Goal: Navigation & Orientation: Find specific page/section

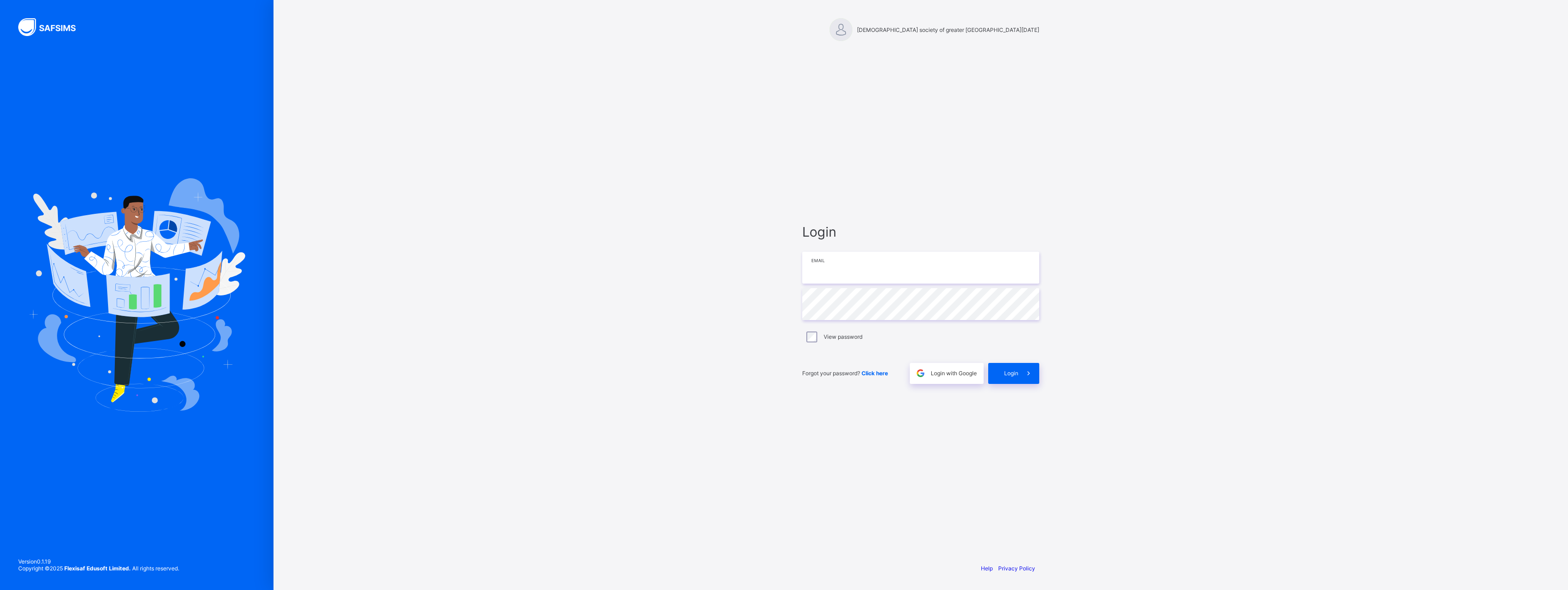
click at [837, 265] on input "email" at bounding box center [920, 267] width 237 height 32
type input "**********"
click at [1017, 373] on span "Login" at bounding box center [1011, 373] width 14 height 7
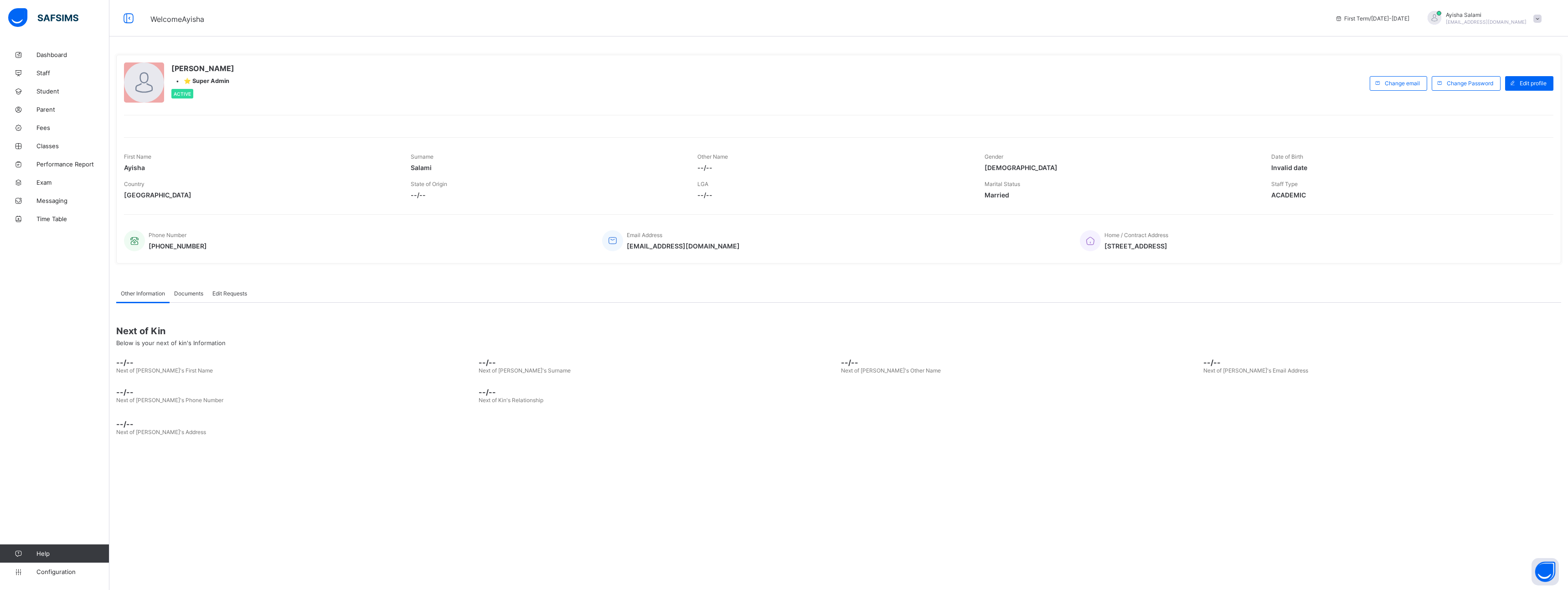
click at [181, 96] on span "Active" at bounding box center [182, 94] width 17 height 5
click at [1457, 15] on span "Ayisha Salami" at bounding box center [1486, 15] width 81 height 7
click at [57, 51] on span "Dashboard" at bounding box center [73, 55] width 73 height 7
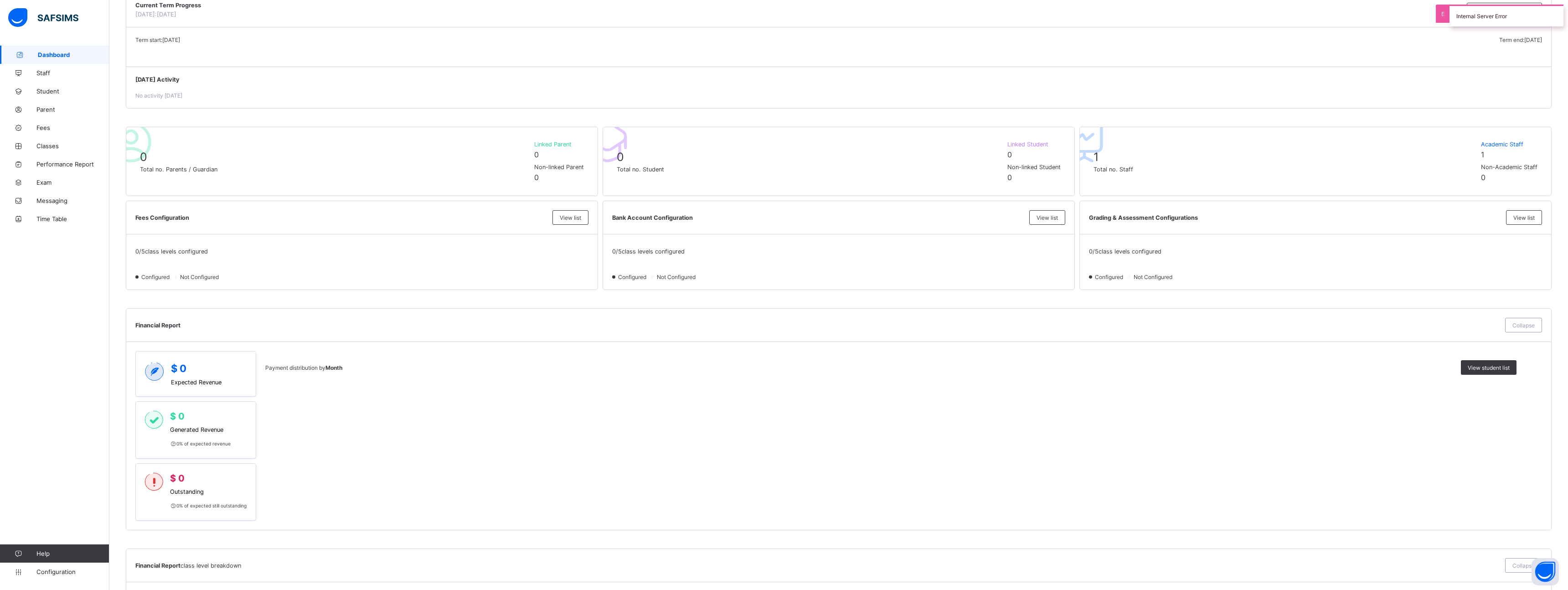
scroll to position [108, 0]
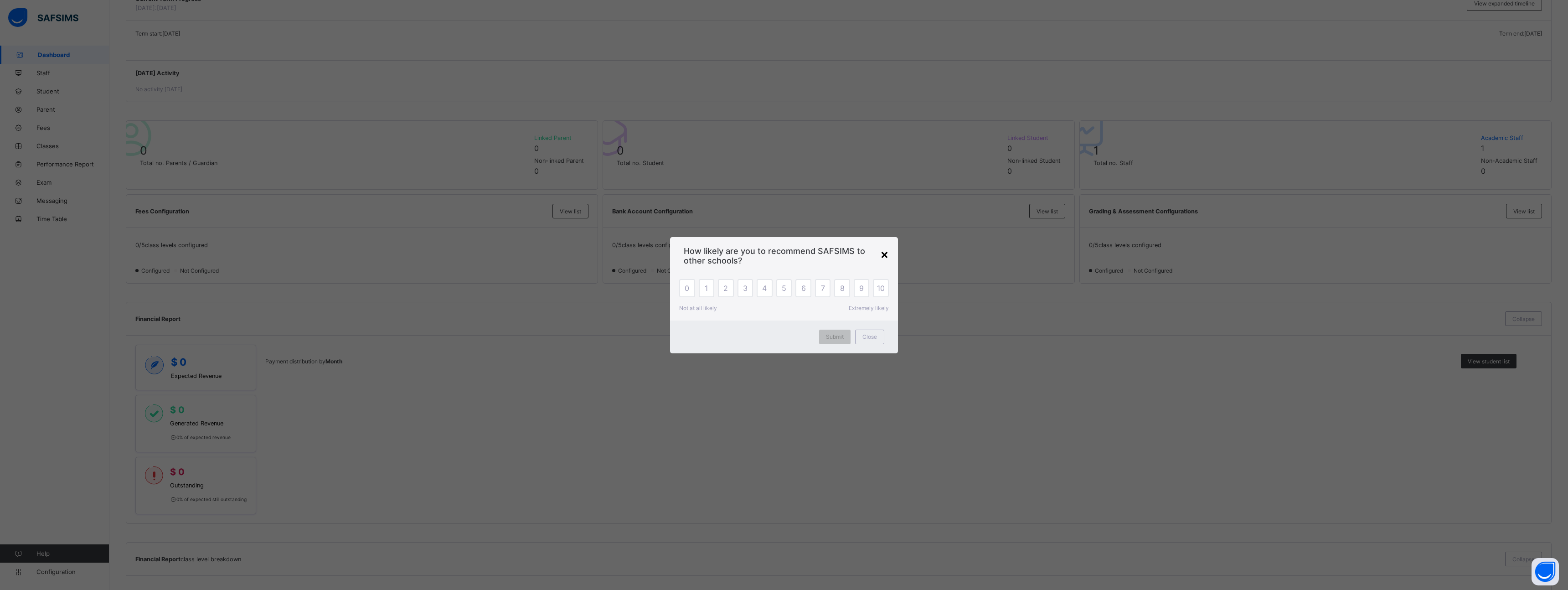
click at [887, 256] on div "×" at bounding box center [884, 253] width 9 height 15
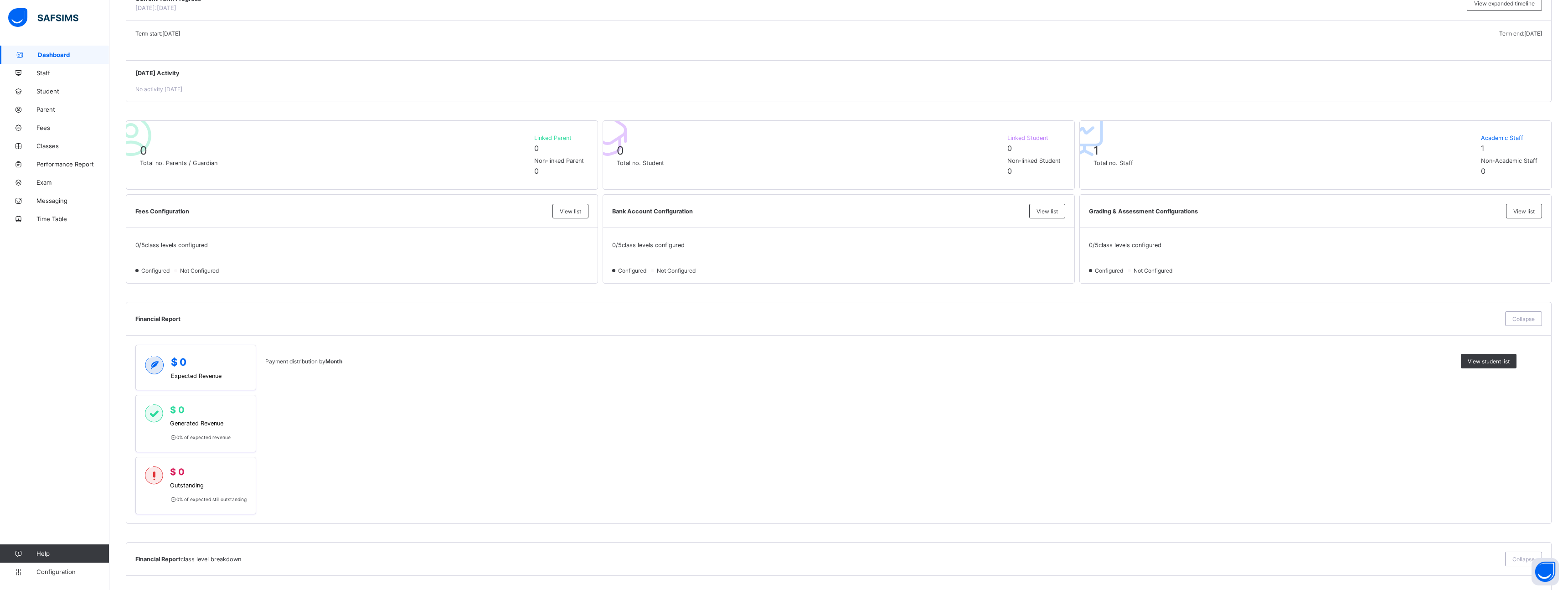
click at [210, 228] on div "Fees Configuration View list 0 / 5 class levels configured Configured Not Confi…" at bounding box center [362, 239] width 471 height 88
click at [172, 215] on div "Fees Configuration View list" at bounding box center [362, 211] width 471 height 33
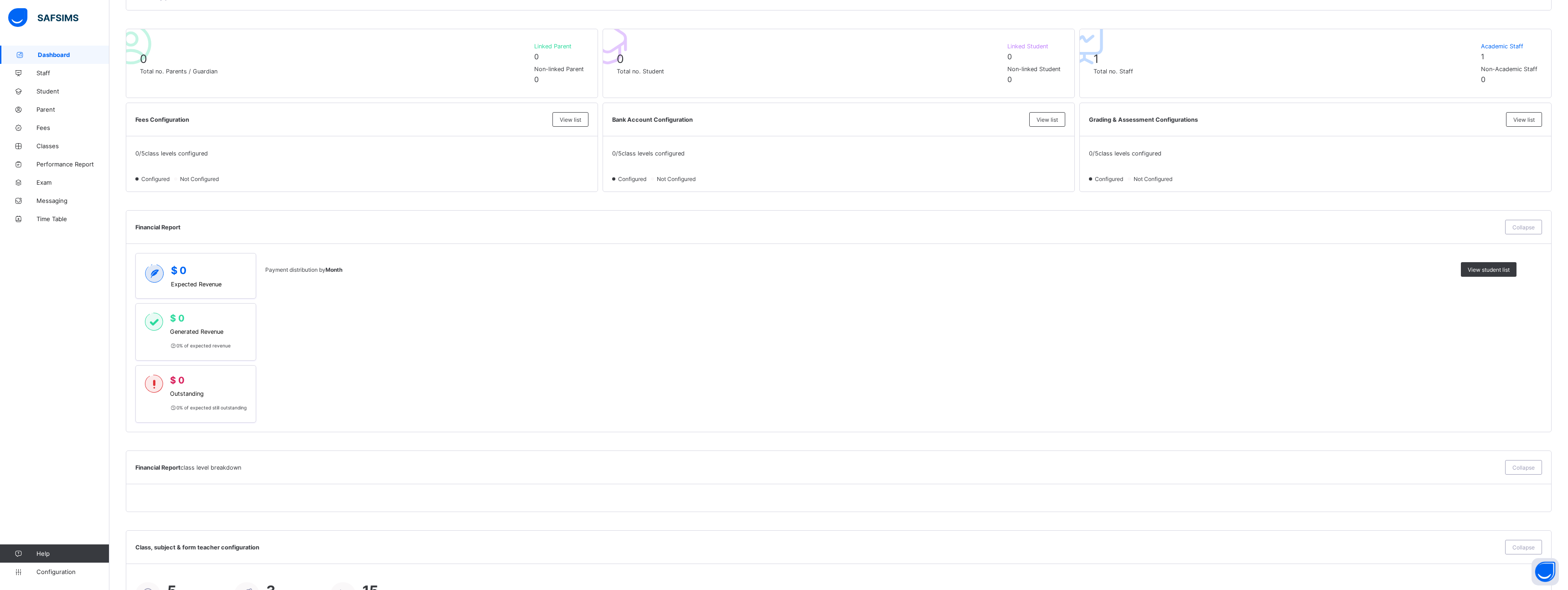
scroll to position [194, 0]
click at [1145, 133] on div "Grading & Assessment Configurations View list" at bounding box center [1315, 126] width 471 height 33
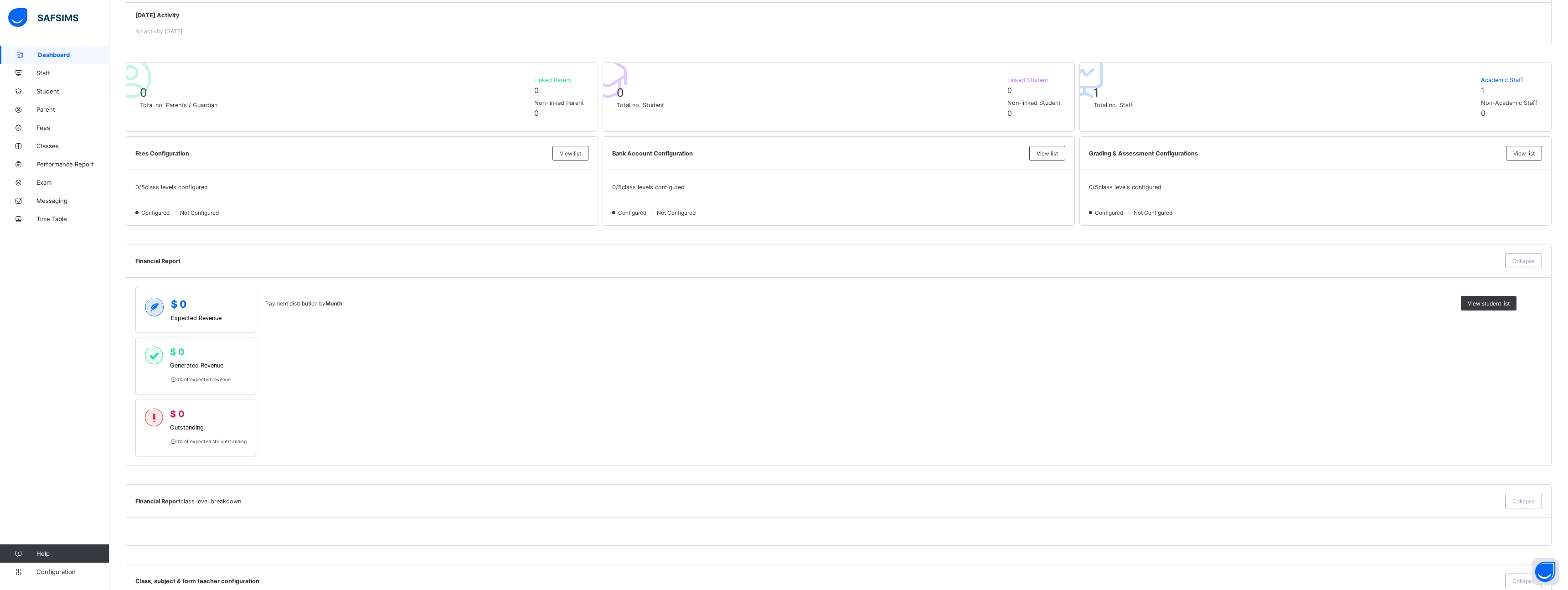
scroll to position [0, 0]
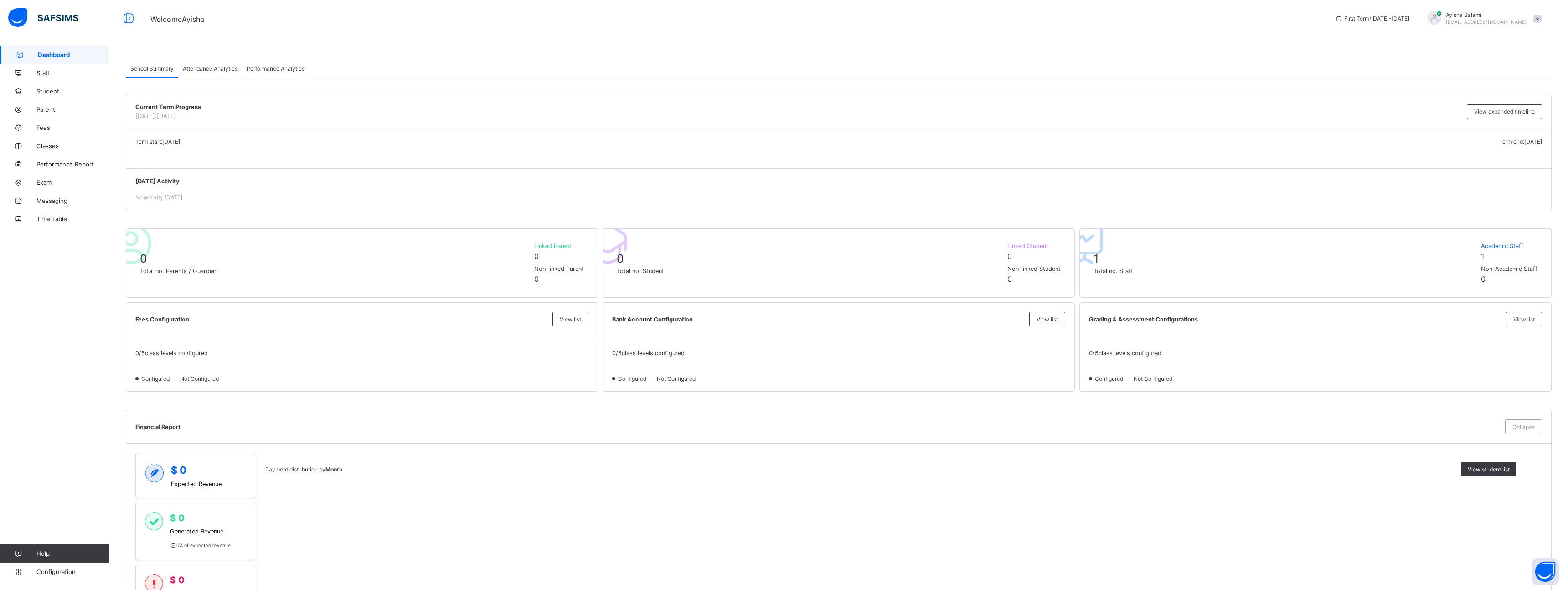
click at [204, 67] on span "Attendance Analytics" at bounding box center [210, 68] width 55 height 7
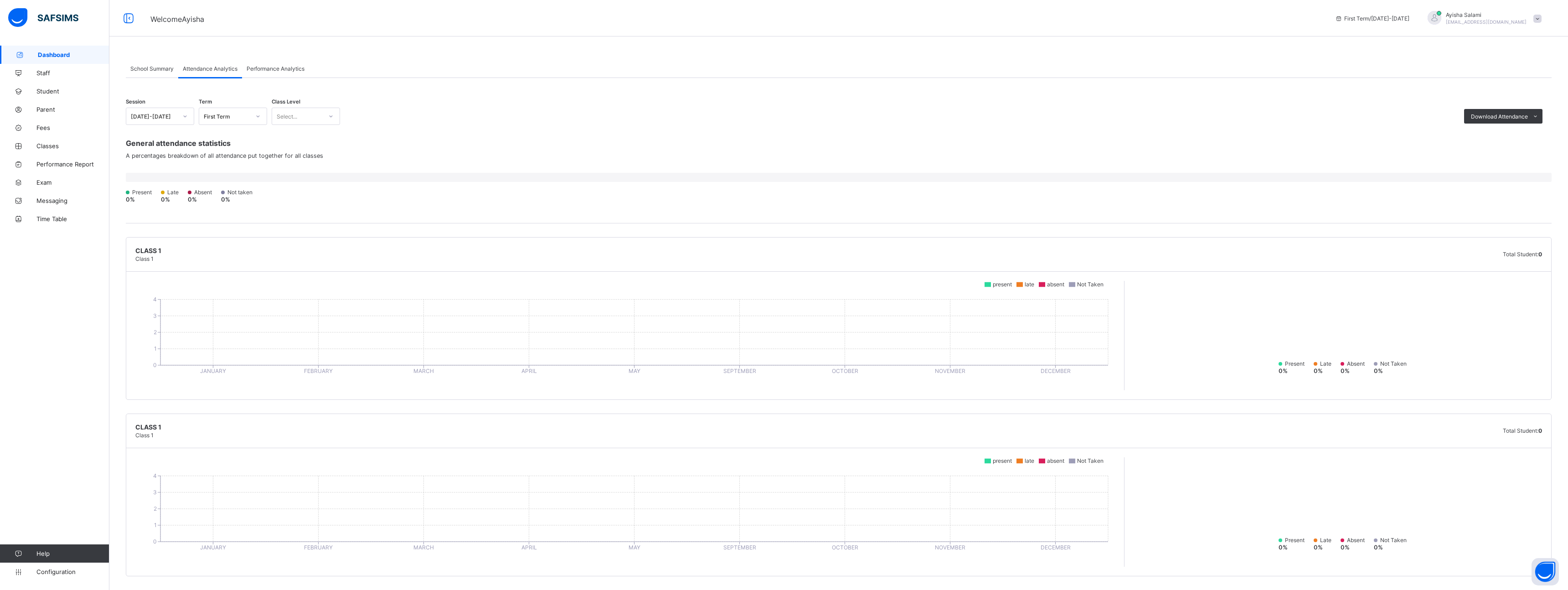
click at [275, 68] on span "Performance Analytics" at bounding box center [275, 68] width 58 height 7
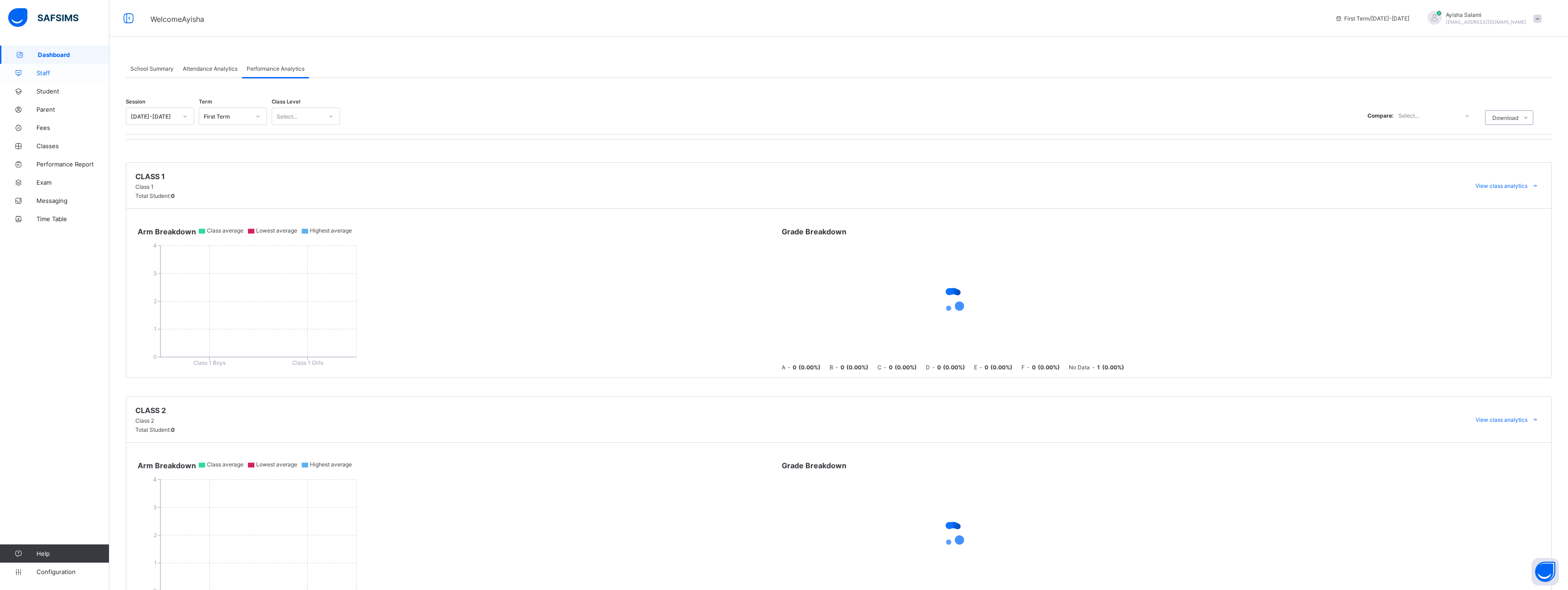
click at [52, 72] on span "Staff" at bounding box center [73, 73] width 73 height 7
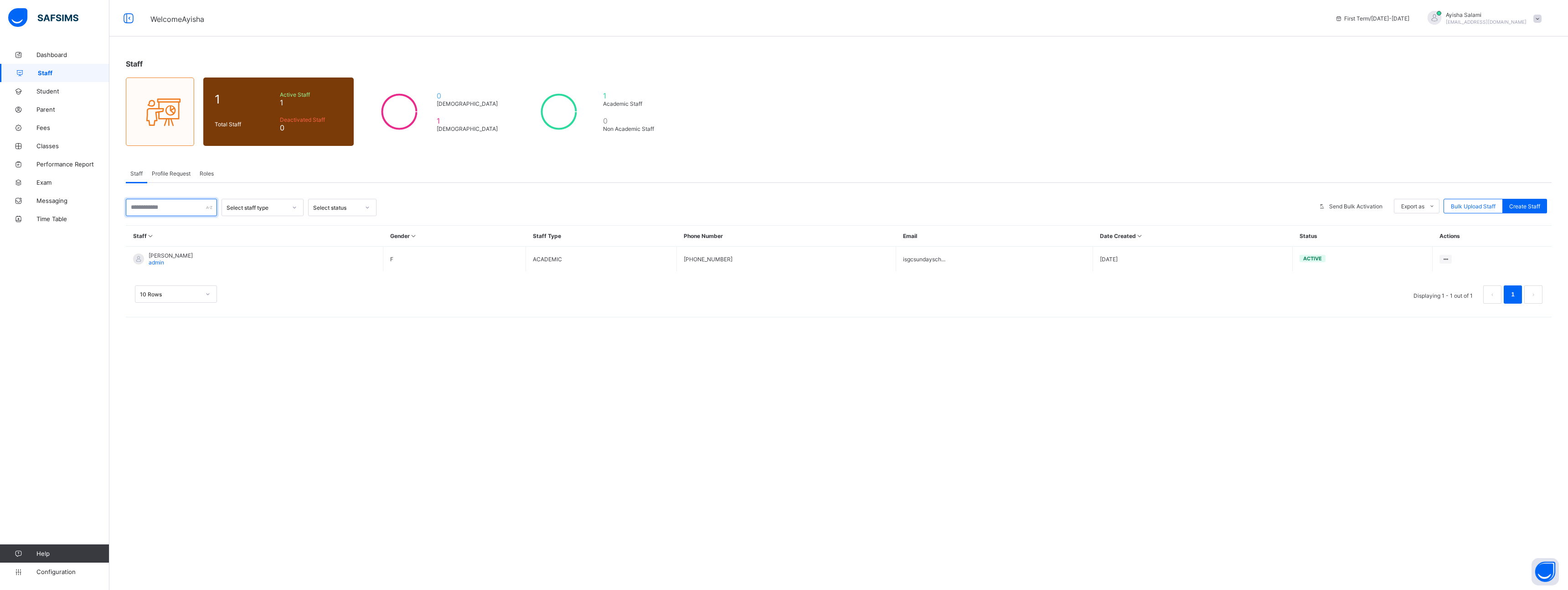
click at [183, 207] on input "text" at bounding box center [172, 207] width 91 height 17
click at [261, 191] on div "Select staff type Select status Send Bulk Activation Export as Pdf Report Excel…" at bounding box center [839, 247] width 1426 height 130
click at [1545, 207] on div "Create Staff" at bounding box center [1524, 206] width 44 height 15
select select "**"
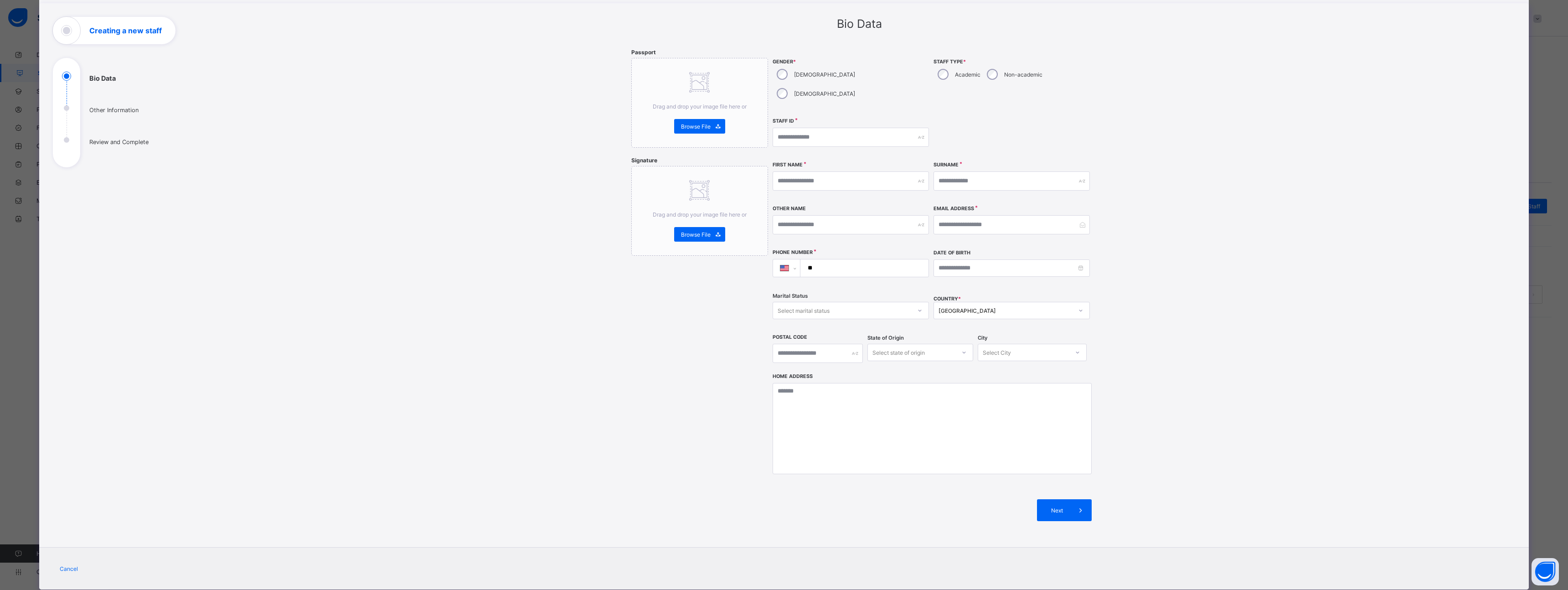
scroll to position [9, 0]
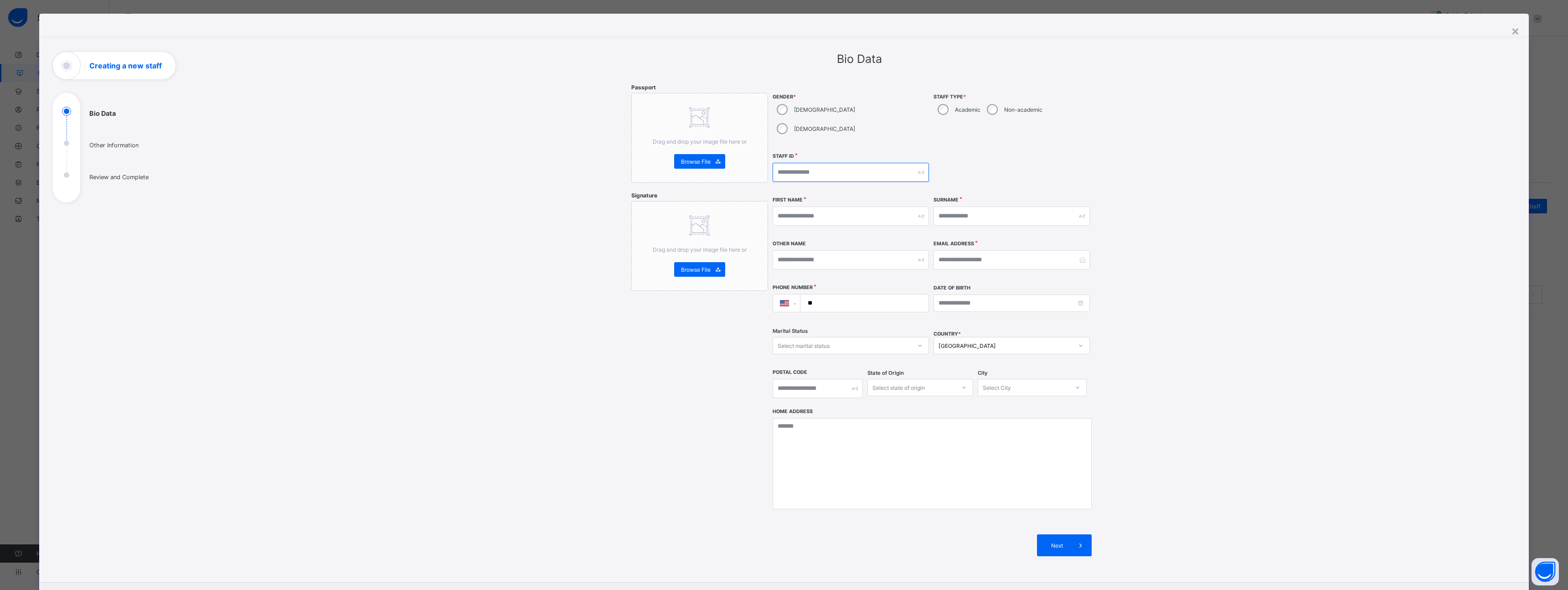
click at [901, 163] on input "text" at bounding box center [850, 172] width 156 height 19
click at [894, 172] on div "Staff ID" at bounding box center [850, 172] width 156 height 39
click at [1514, 35] on div "×" at bounding box center [1515, 30] width 9 height 15
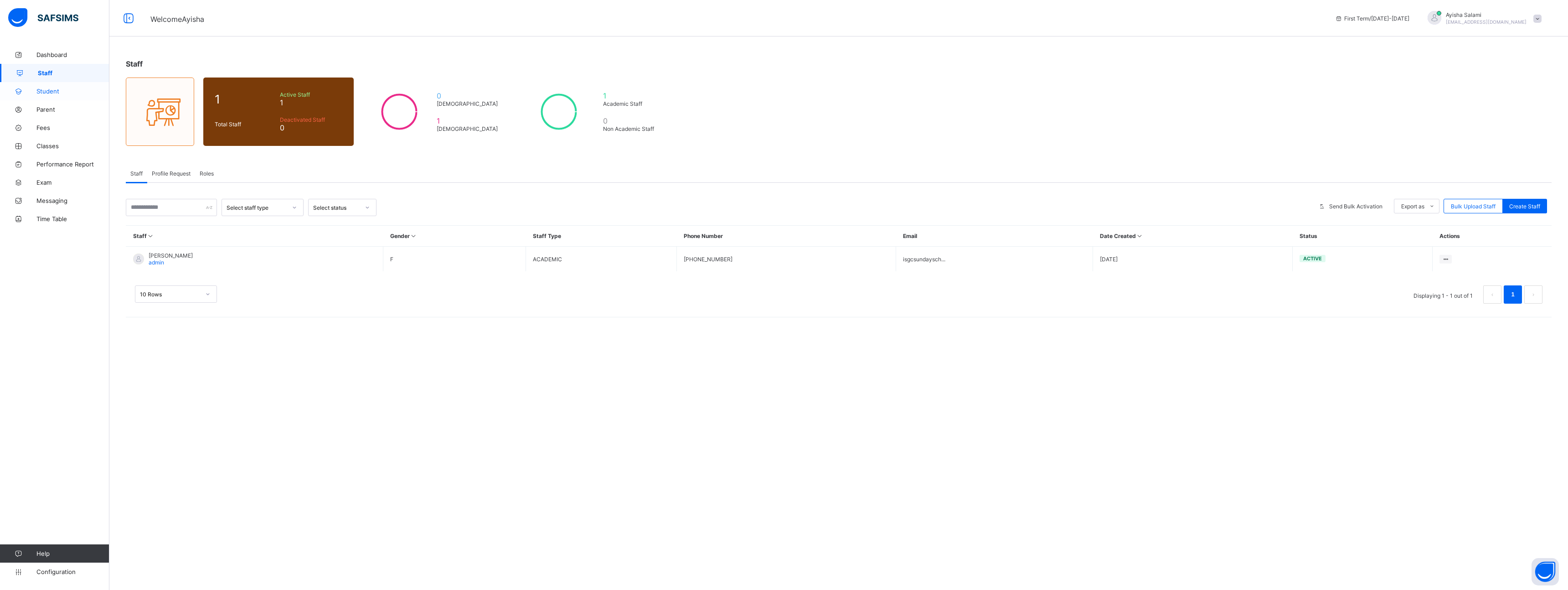
click at [51, 94] on span "Student" at bounding box center [73, 91] width 73 height 7
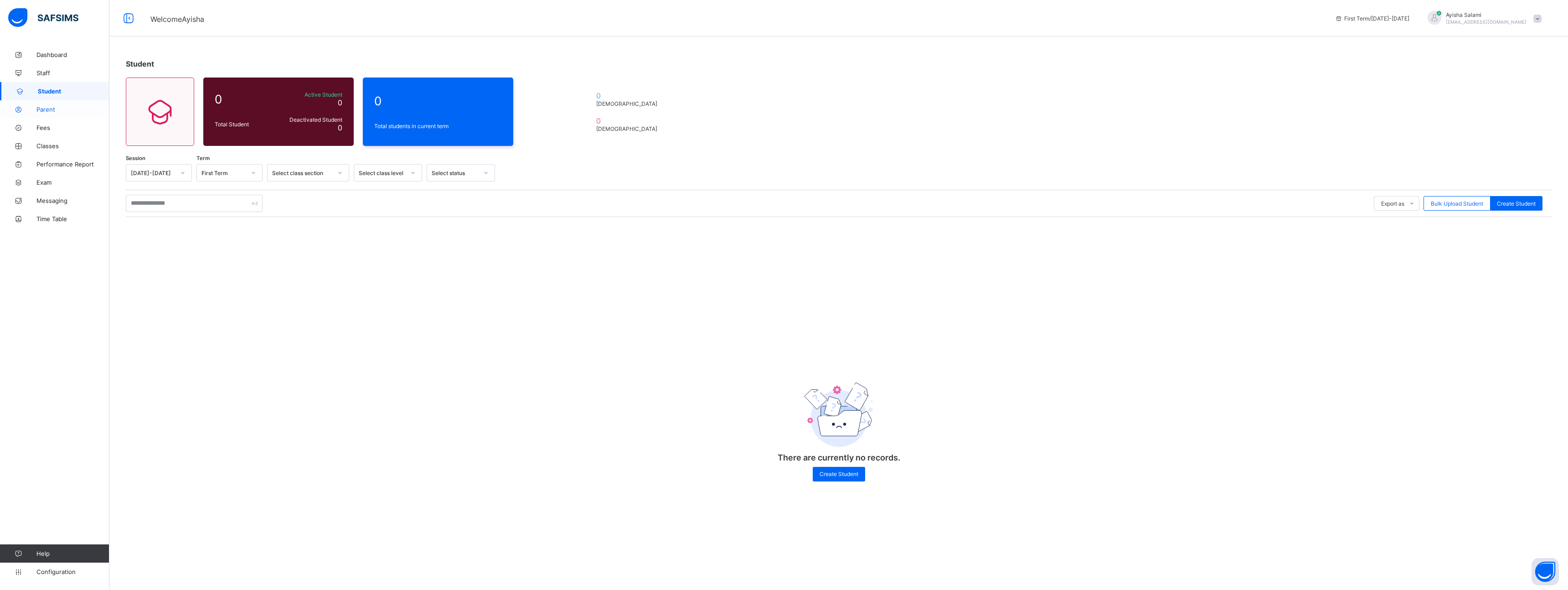
click at [37, 107] on span "Parent" at bounding box center [73, 110] width 73 height 7
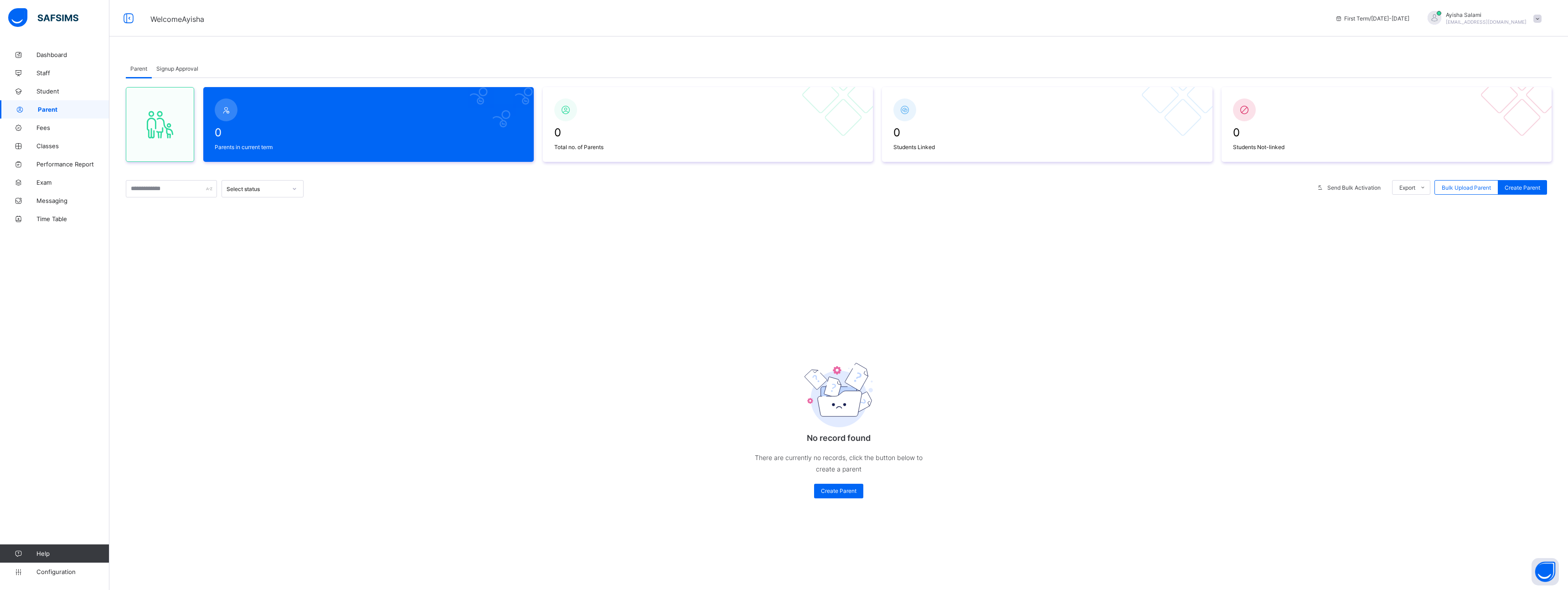
click at [172, 72] on div "Signup Approval" at bounding box center [177, 68] width 51 height 18
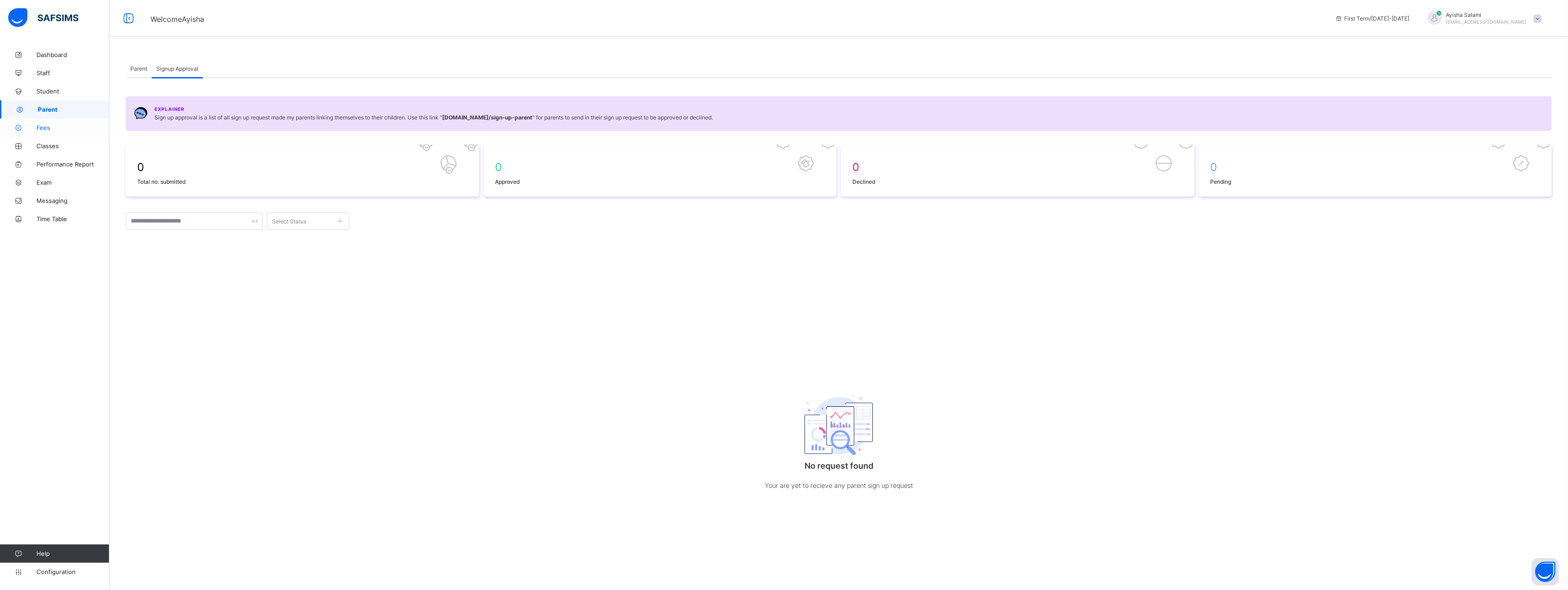
click at [52, 122] on link "Fees" at bounding box center [55, 128] width 110 height 18
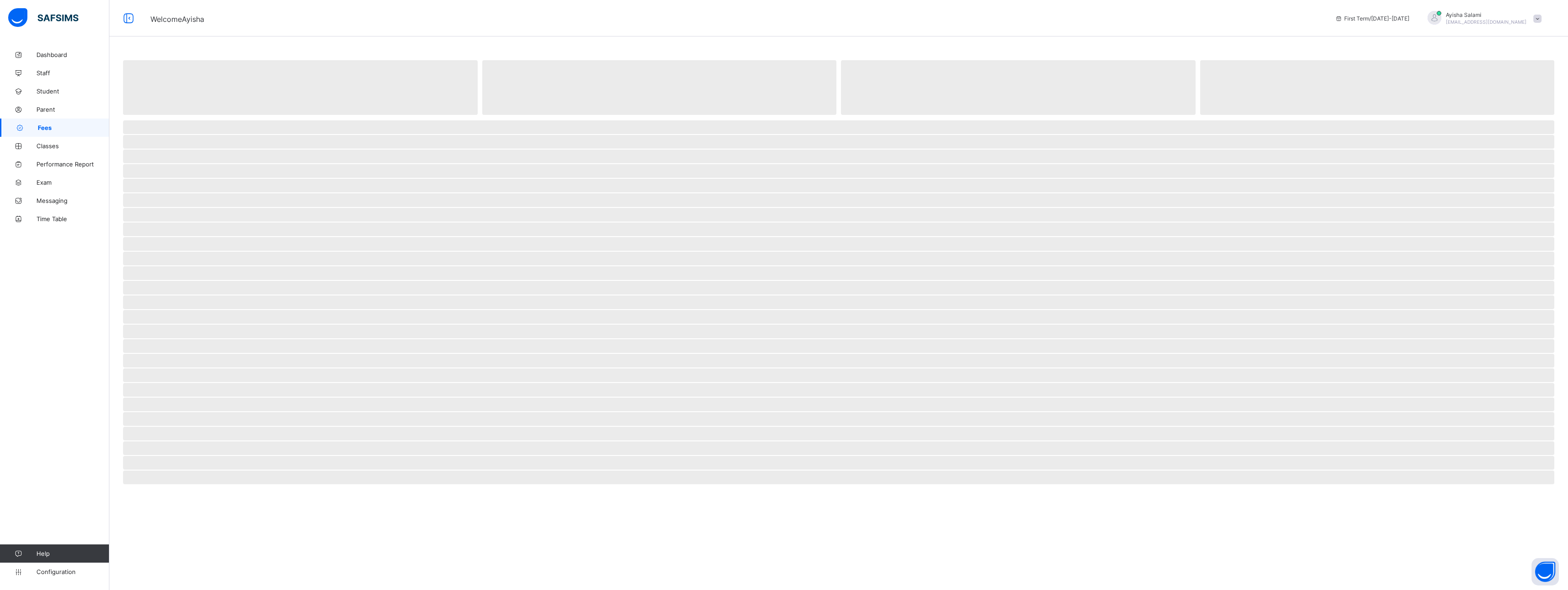
select select "****"
select select "*"
select select "****"
select select "*"
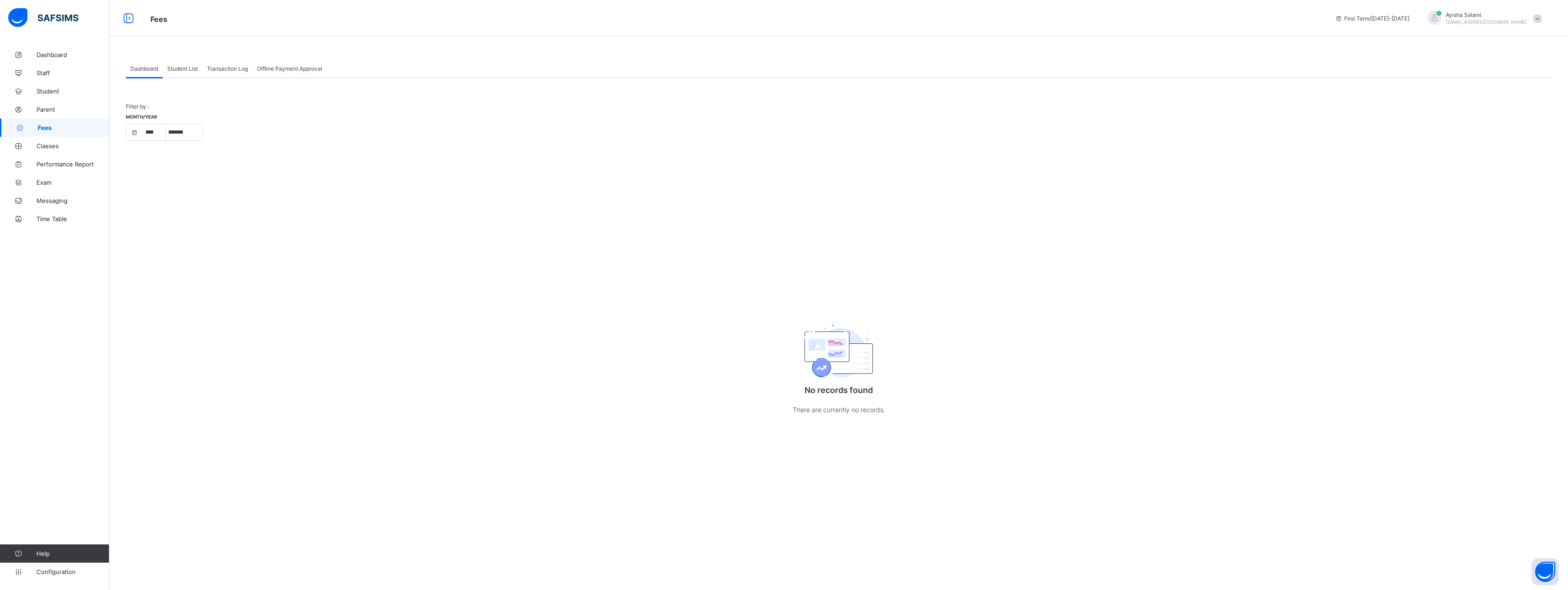
click at [173, 61] on div "Student List" at bounding box center [182, 68] width 40 height 18
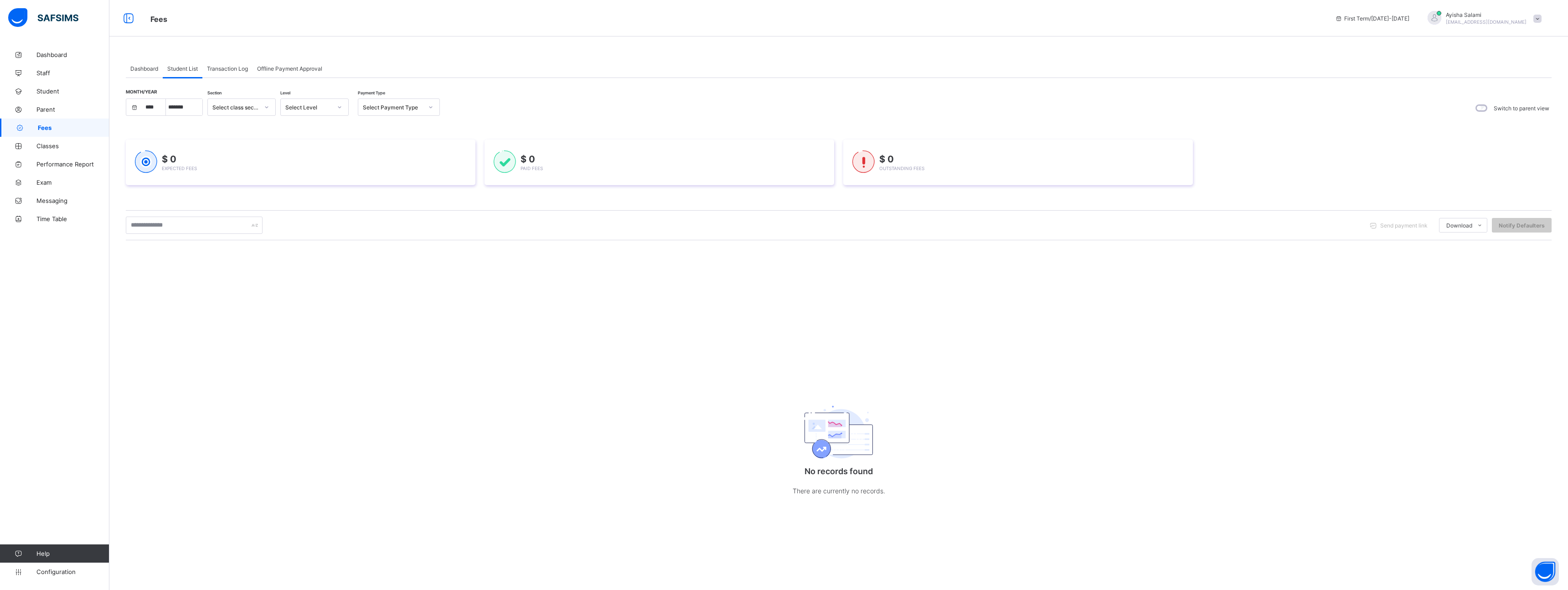
click at [223, 69] on span "Transaction Log" at bounding box center [227, 68] width 41 height 7
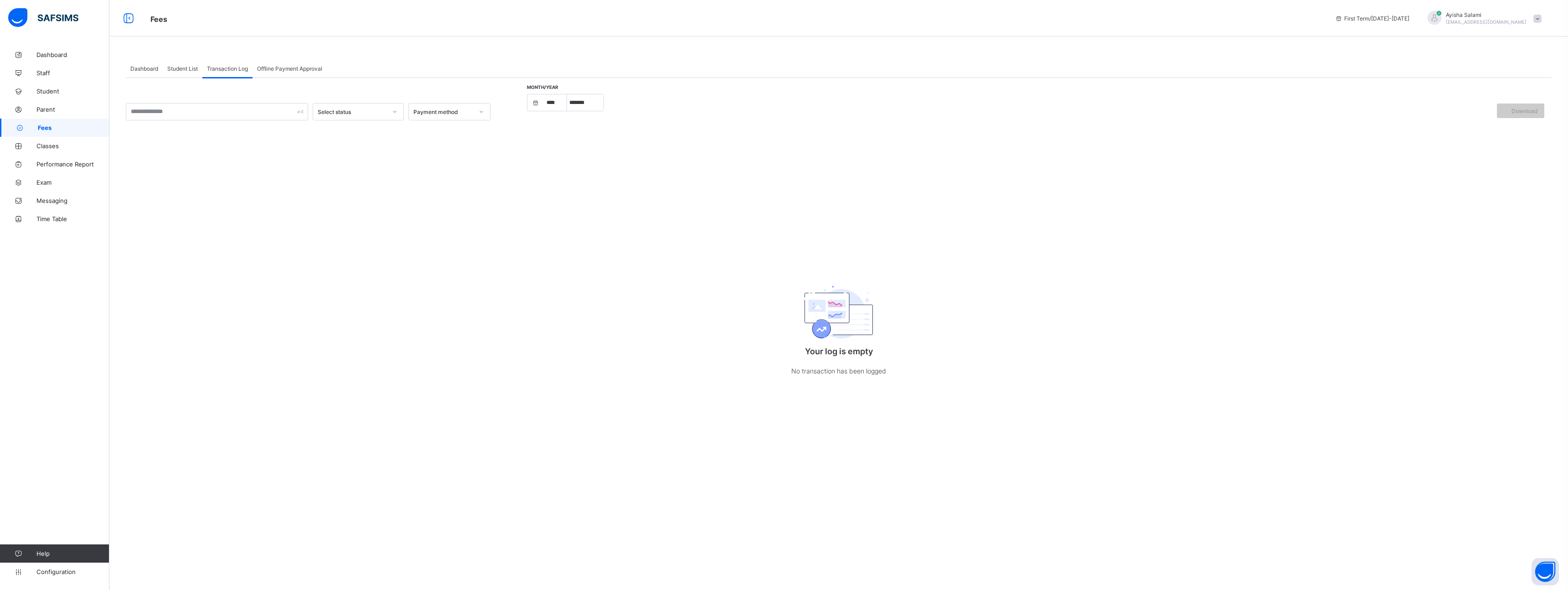
click at [180, 76] on div "Student List" at bounding box center [182, 68] width 40 height 18
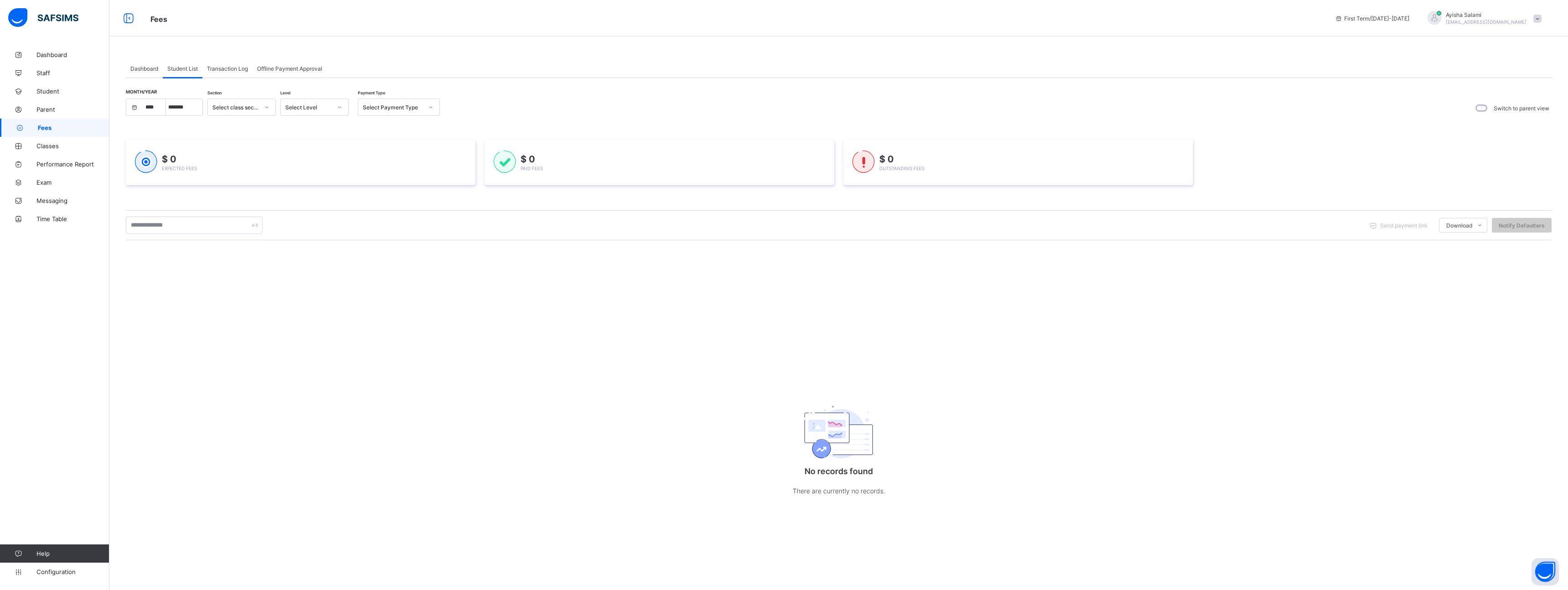
click at [297, 71] on span "Offline Payment Approval" at bounding box center [289, 68] width 65 height 7
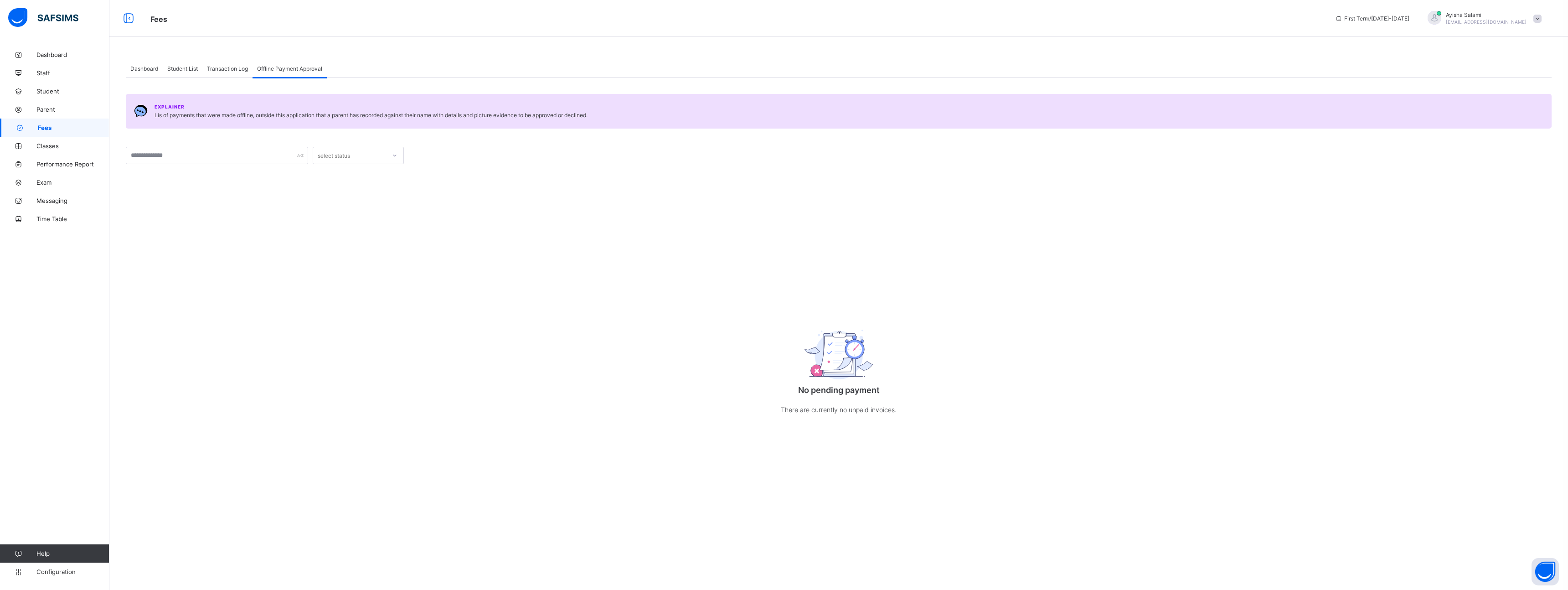
click at [141, 72] on span "Dashboard" at bounding box center [144, 68] width 28 height 7
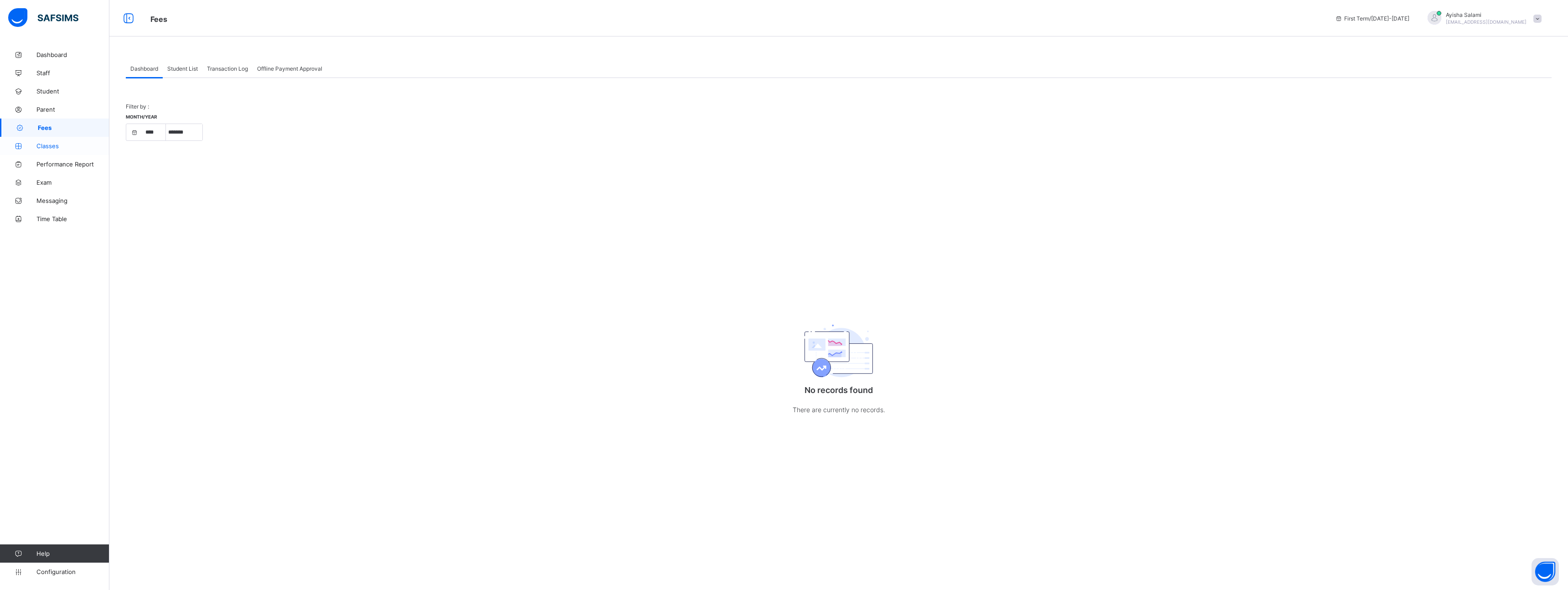
click at [61, 142] on span "Classes" at bounding box center [73, 146] width 73 height 7
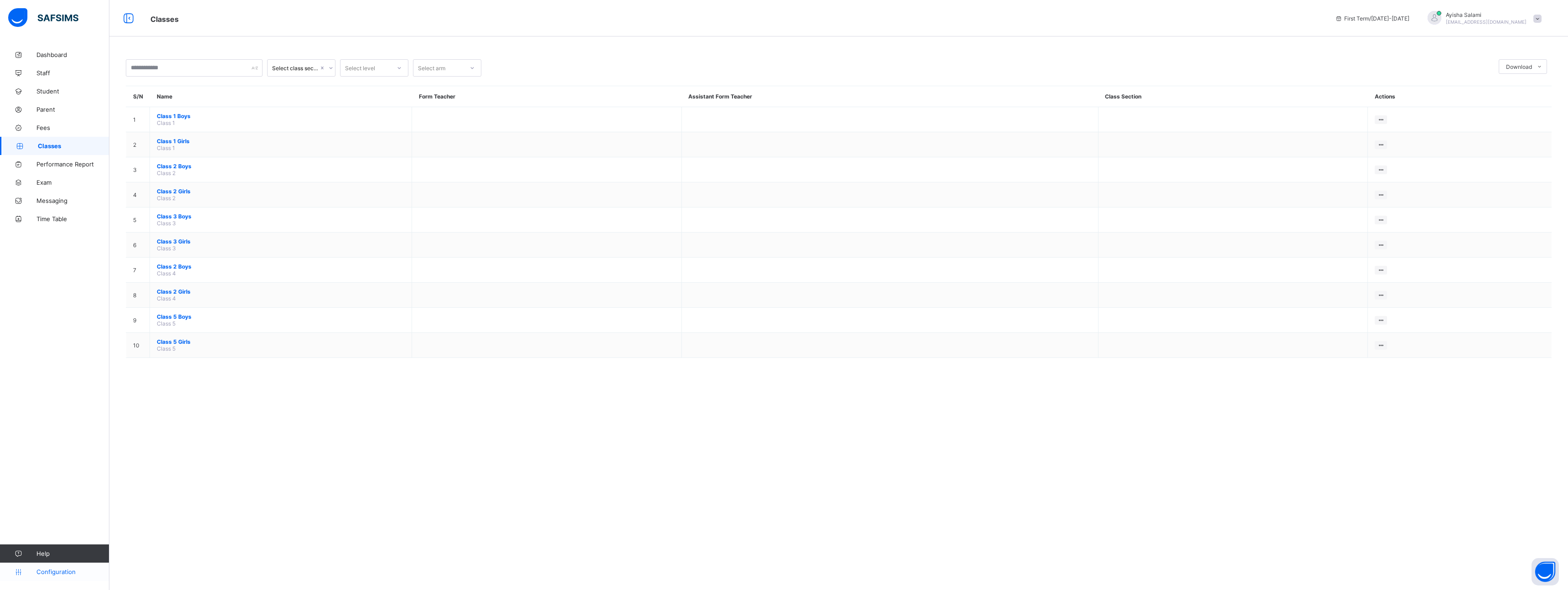
click at [26, 573] on icon at bounding box center [18, 572] width 37 height 7
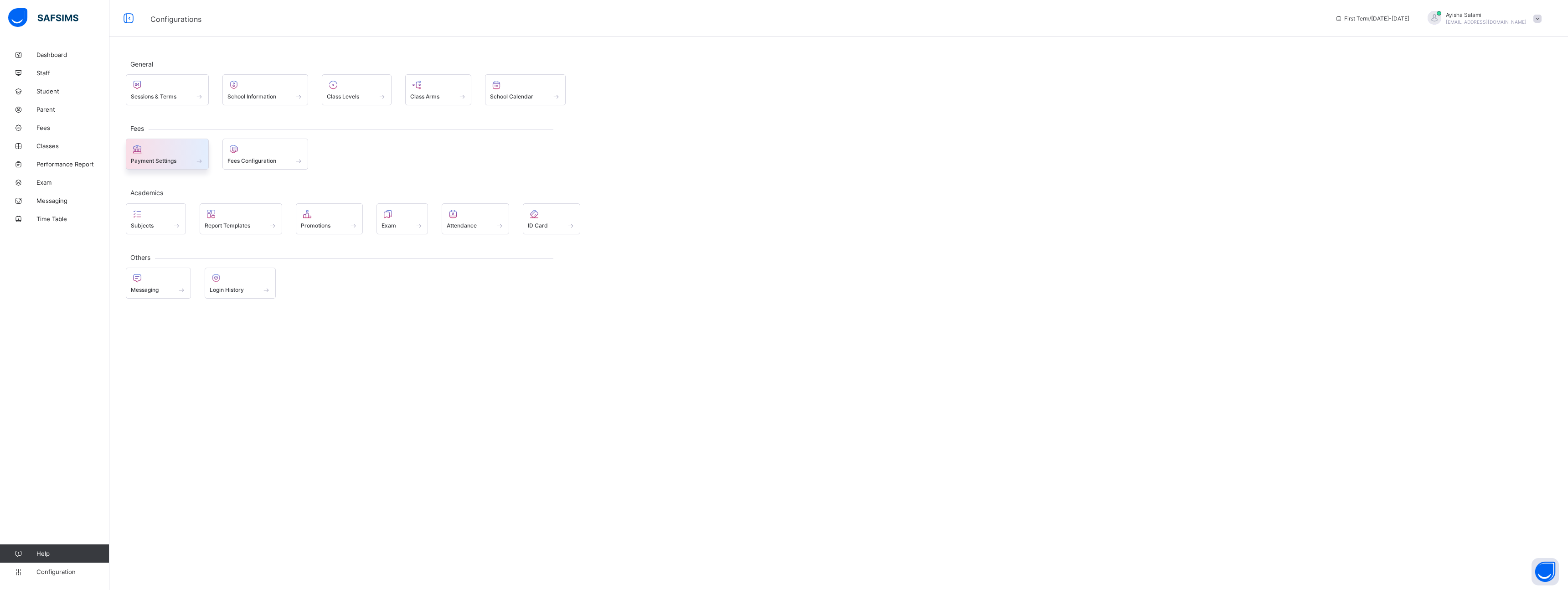
click at [186, 157] on div "Payment Settings" at bounding box center [167, 161] width 73 height 8
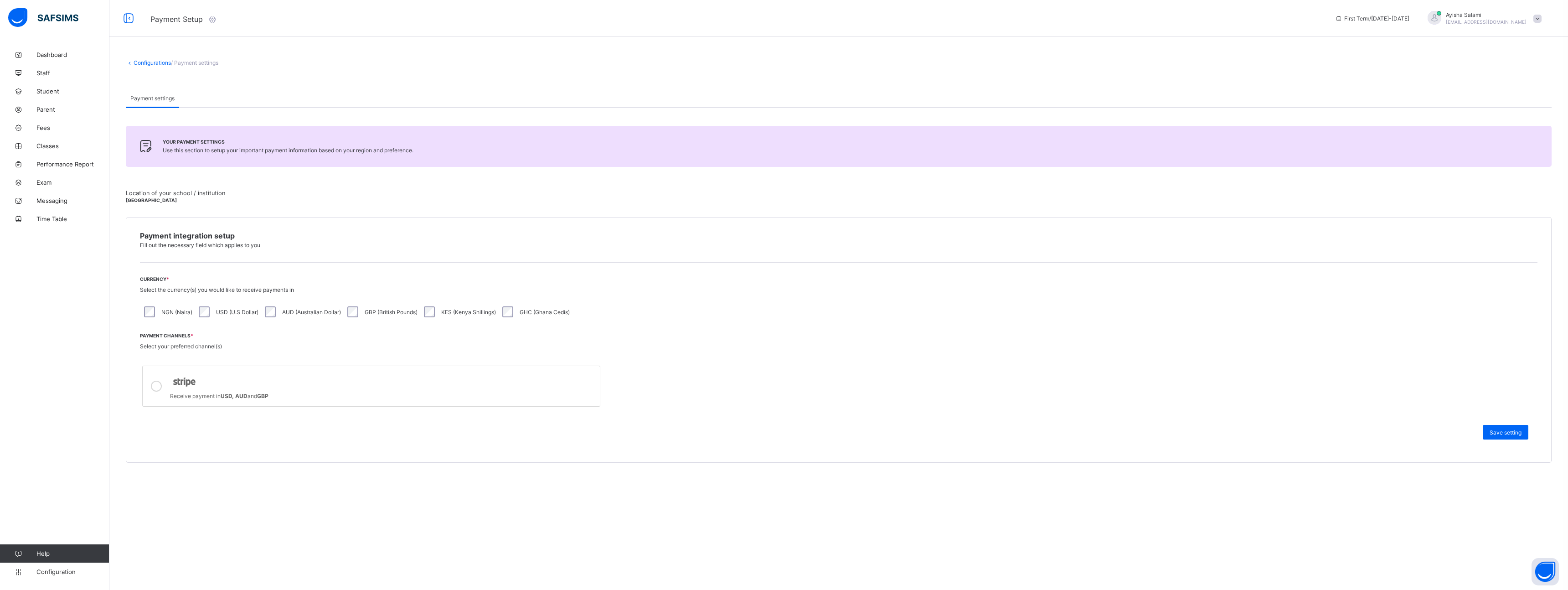
click at [236, 390] on div at bounding box center [382, 382] width 425 height 17
click at [150, 61] on link "Configurations" at bounding box center [152, 62] width 37 height 7
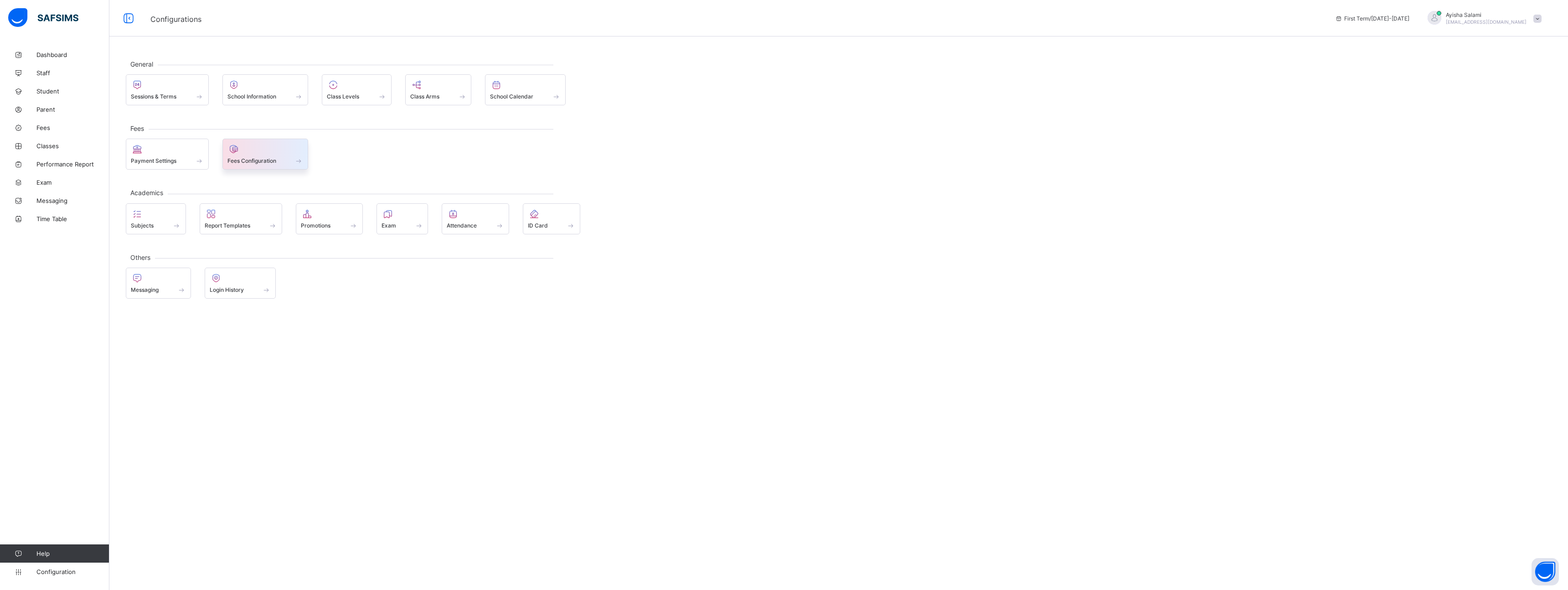
click at [257, 155] on span at bounding box center [265, 156] width 76 height 2
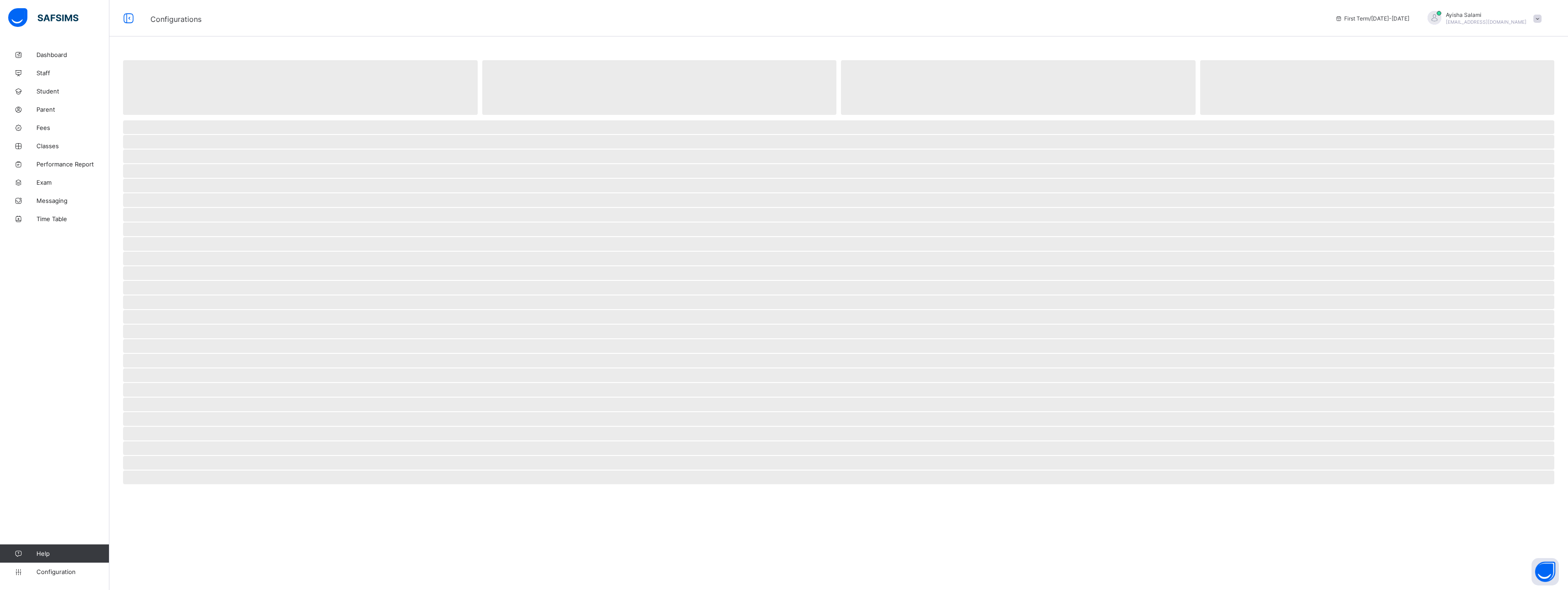
select select "****"
select select "*"
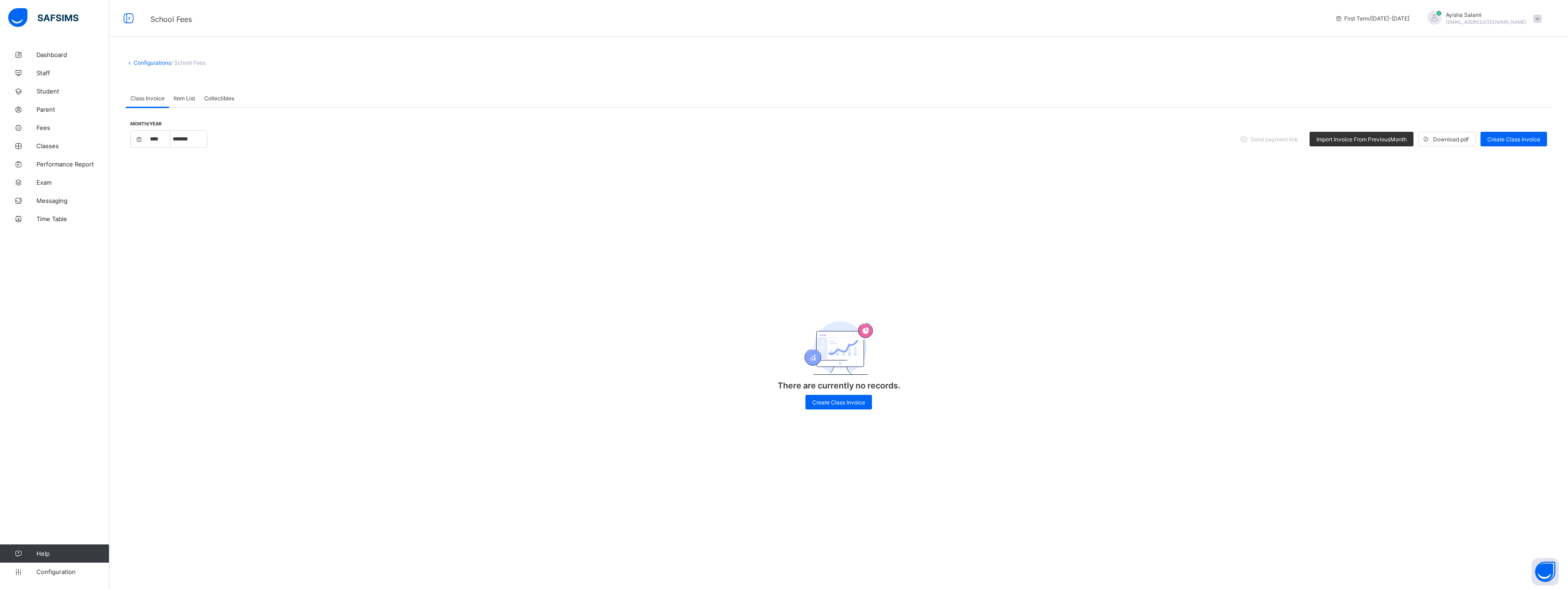
click at [833, 420] on div "month/year **** **** **** **** **** **** **** **** **** **** **** **** **** ***…" at bounding box center [839, 265] width 1426 height 315
click at [824, 404] on span "Create Class Invoice" at bounding box center [838, 402] width 53 height 7
select select "****"
select select "*"
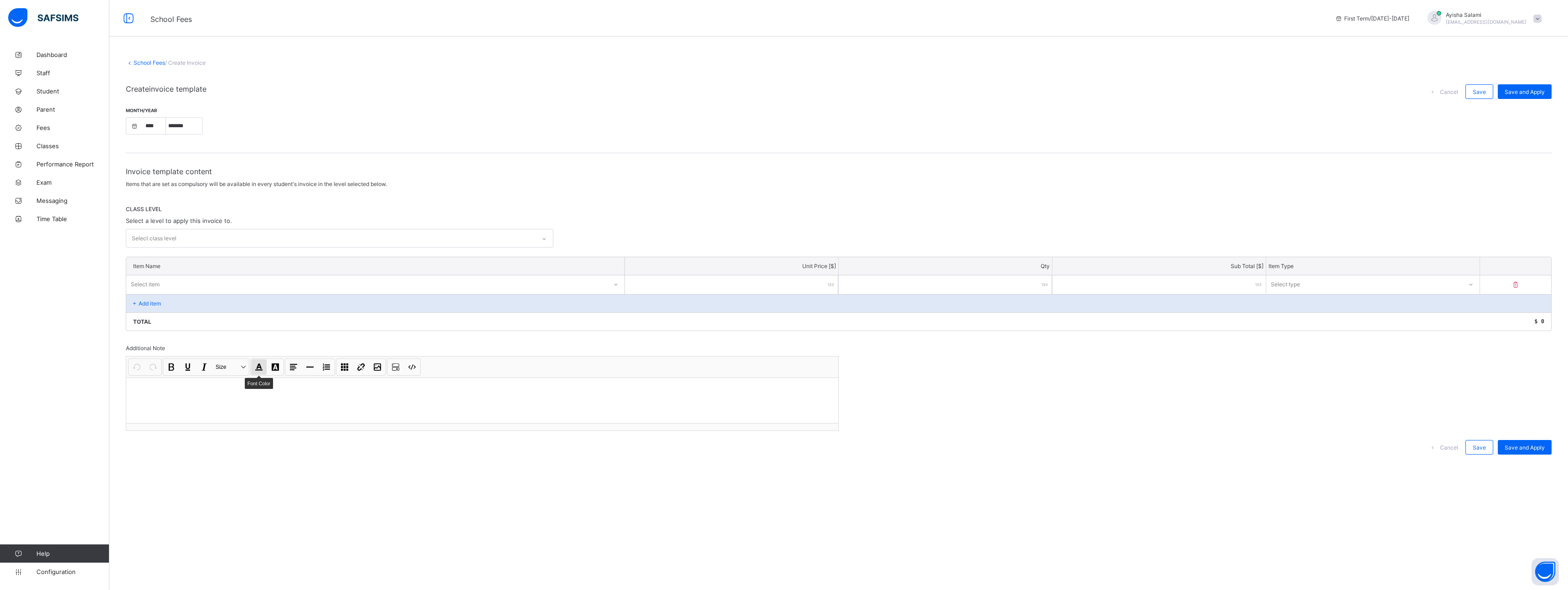
select select "****"
select select "*"
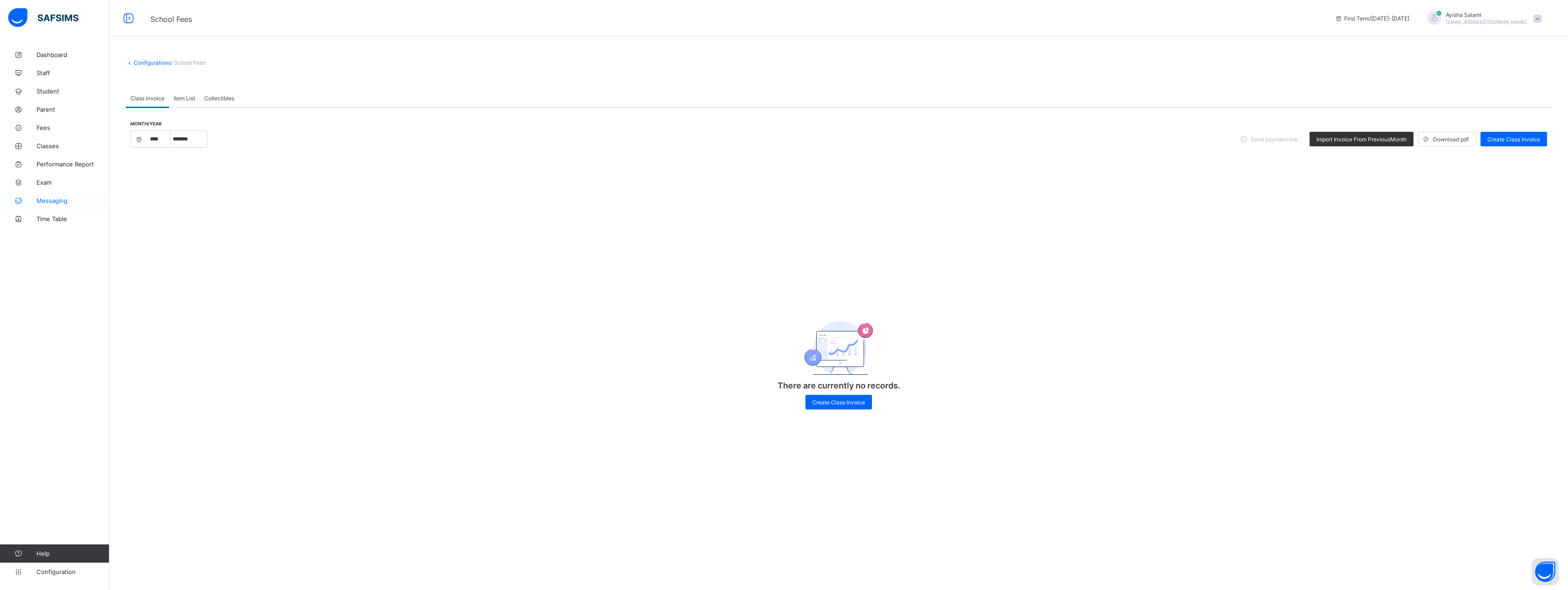
click at [49, 195] on link "Messaging" at bounding box center [55, 201] width 110 height 18
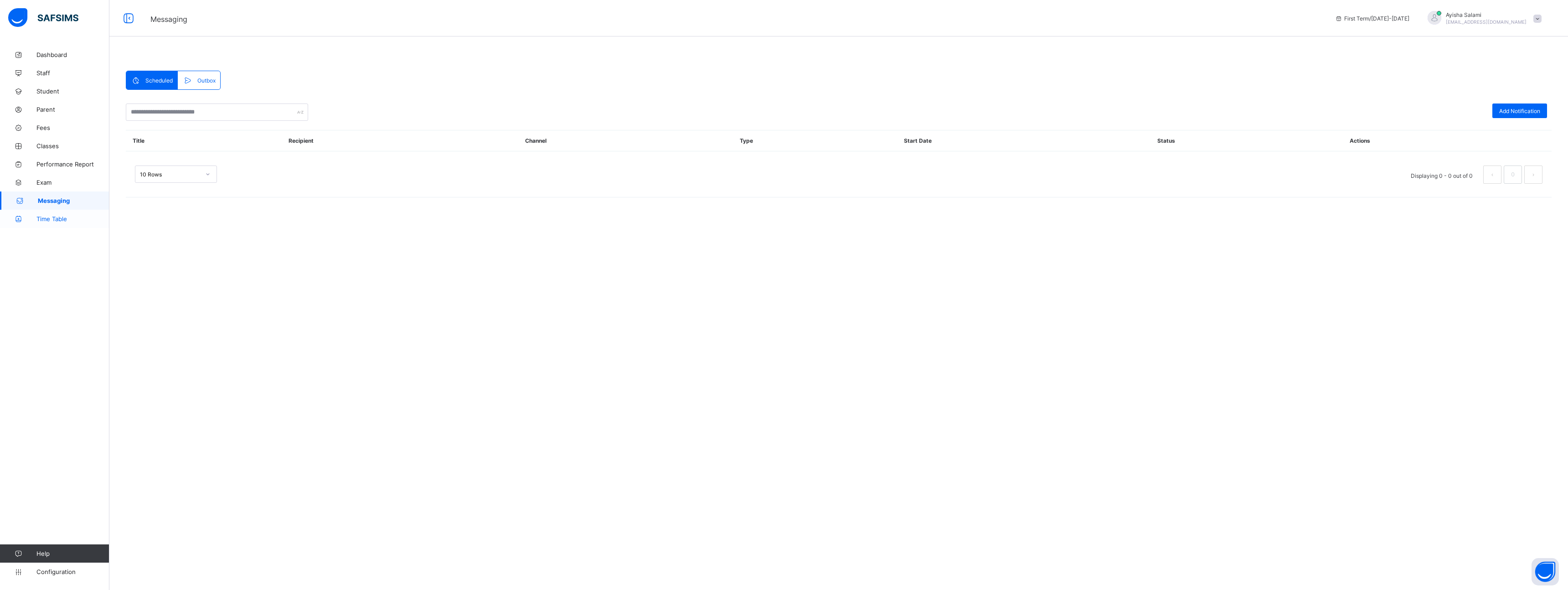
click at [44, 214] on link "Time Table" at bounding box center [55, 219] width 110 height 18
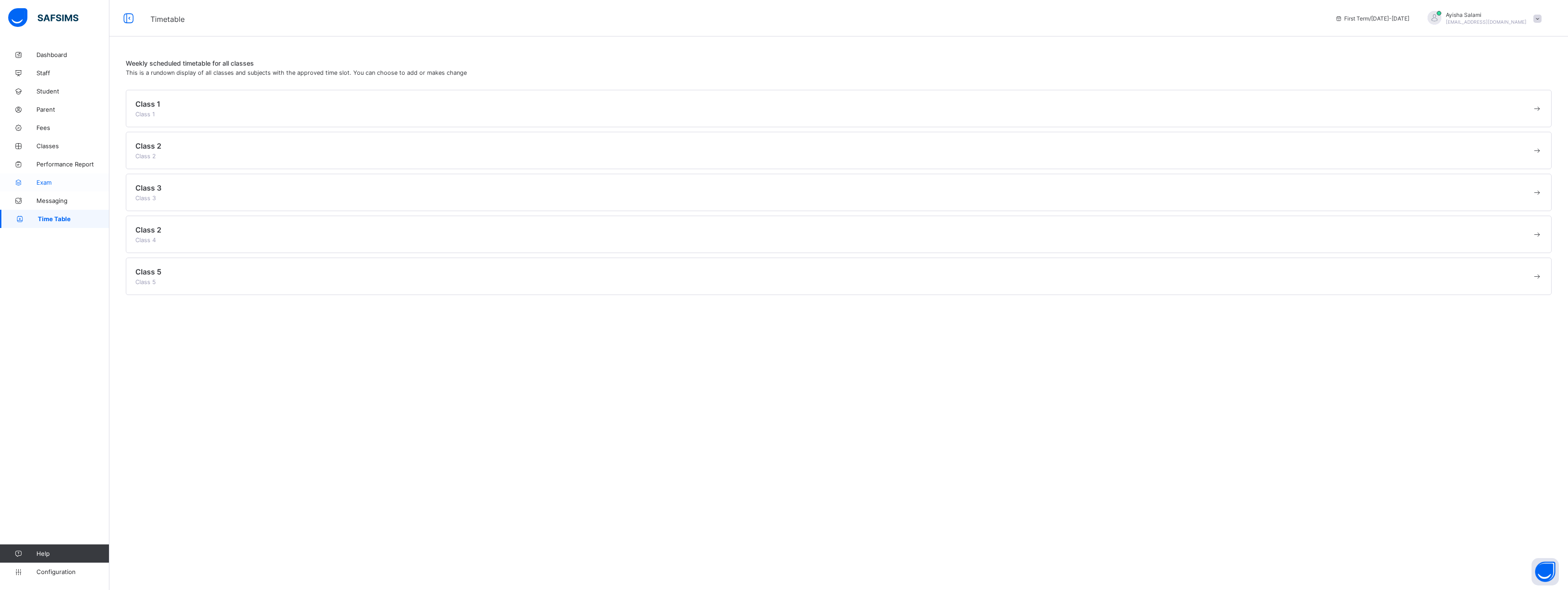
click at [41, 184] on span "Exam" at bounding box center [73, 183] width 73 height 7
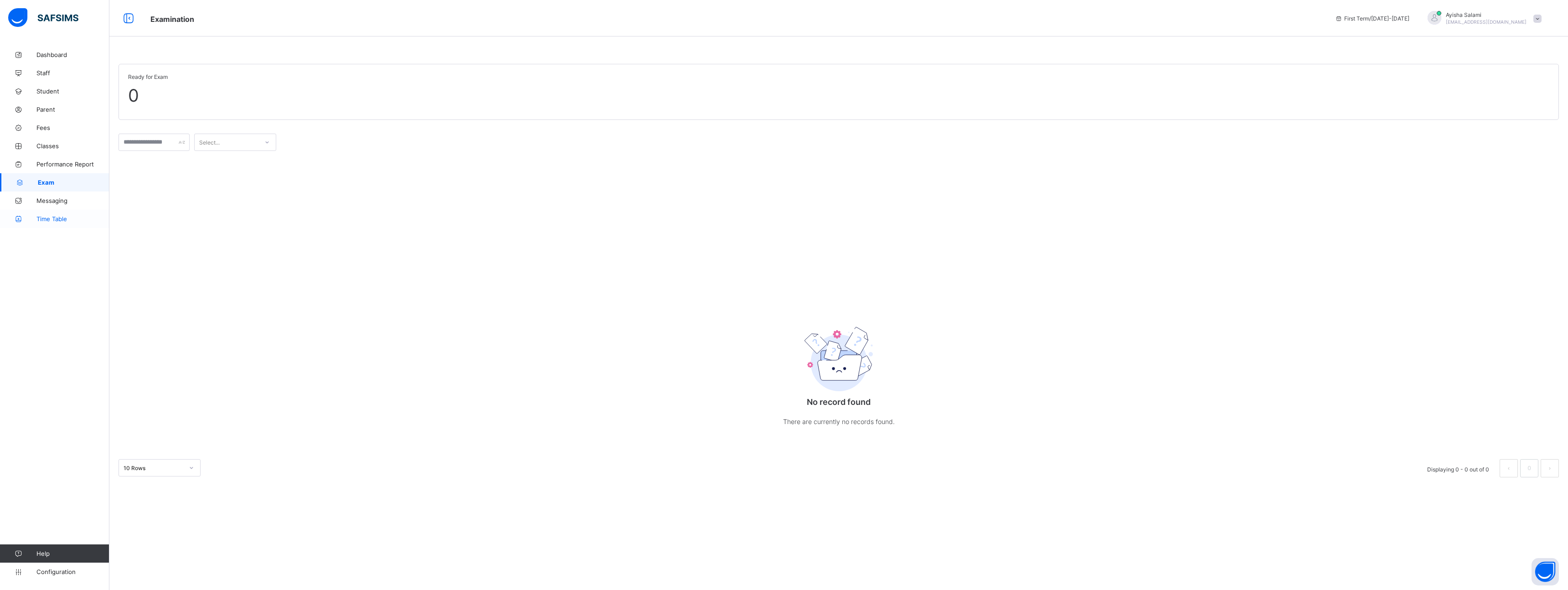
click at [52, 220] on span "Time Table" at bounding box center [73, 219] width 73 height 7
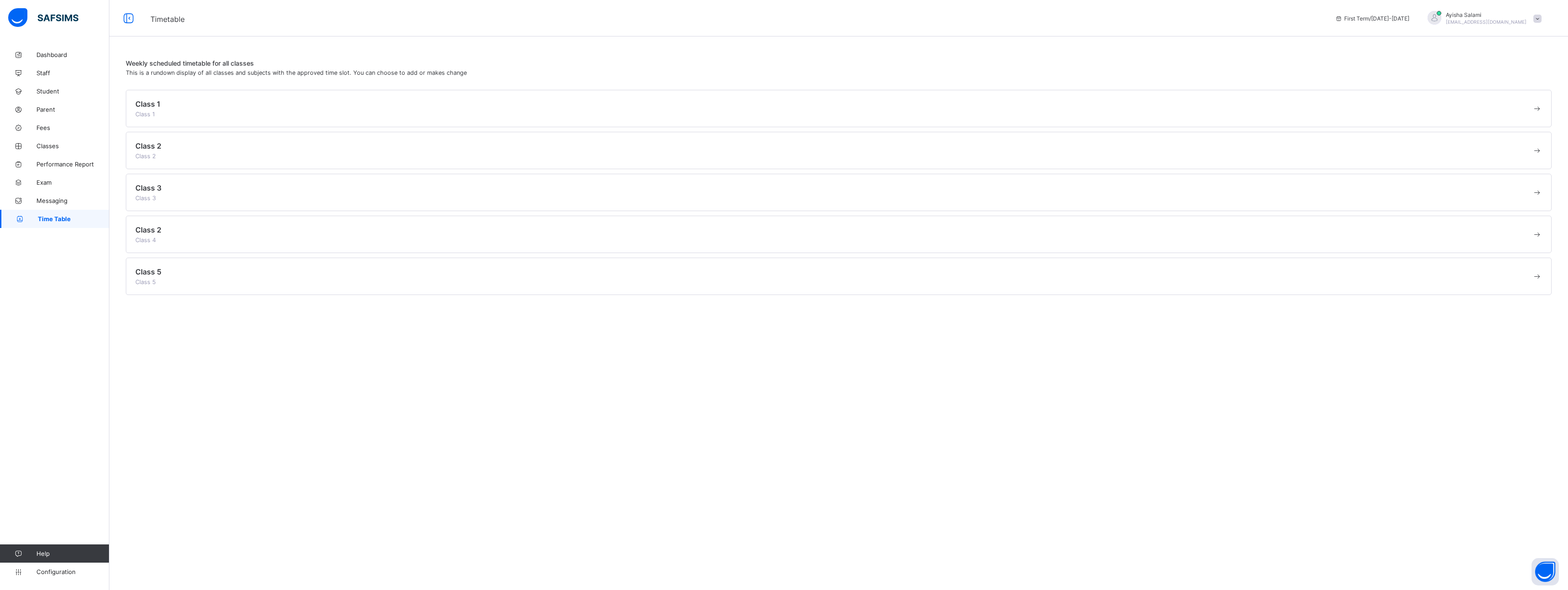
click at [201, 113] on div "Class 1 Class 1" at bounding box center [833, 108] width 1396 height 18
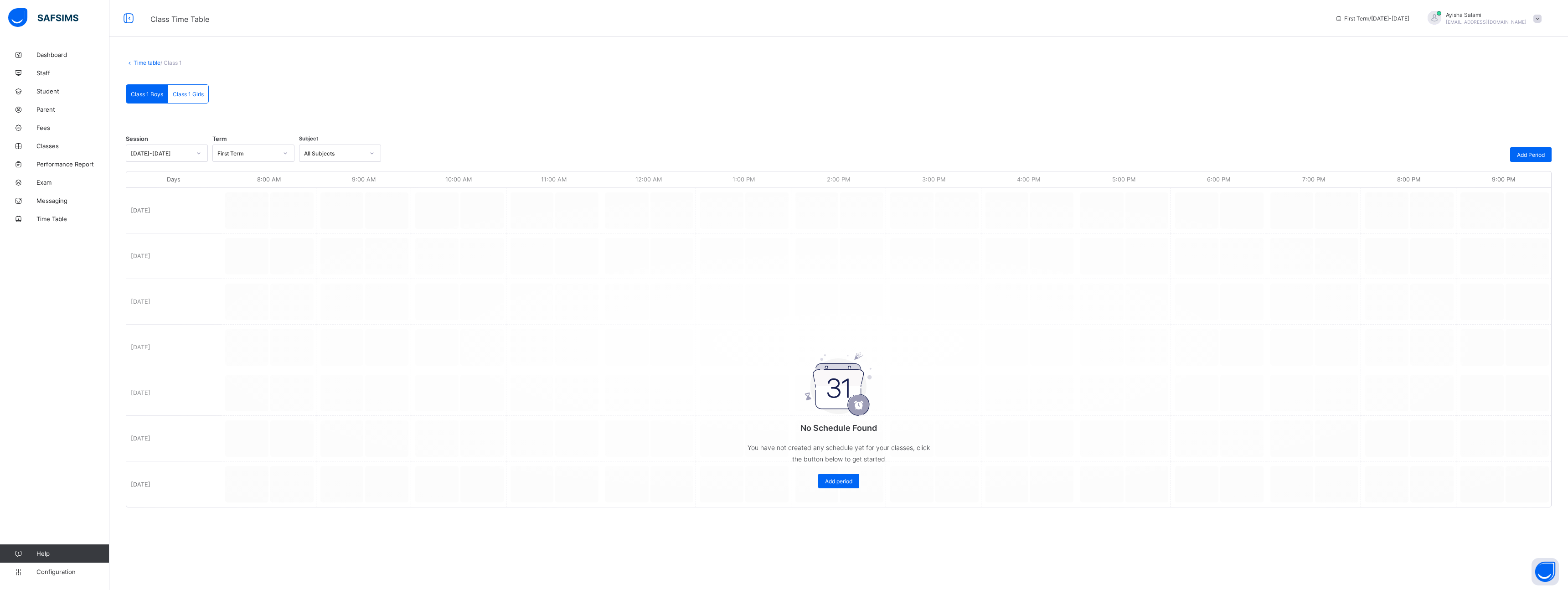
click at [190, 96] on span "Class 1 Girls" at bounding box center [188, 94] width 31 height 7
click at [142, 94] on span "Class 1 Boys" at bounding box center [147, 94] width 32 height 7
click at [50, 580] on link "Configuration" at bounding box center [54, 572] width 109 height 18
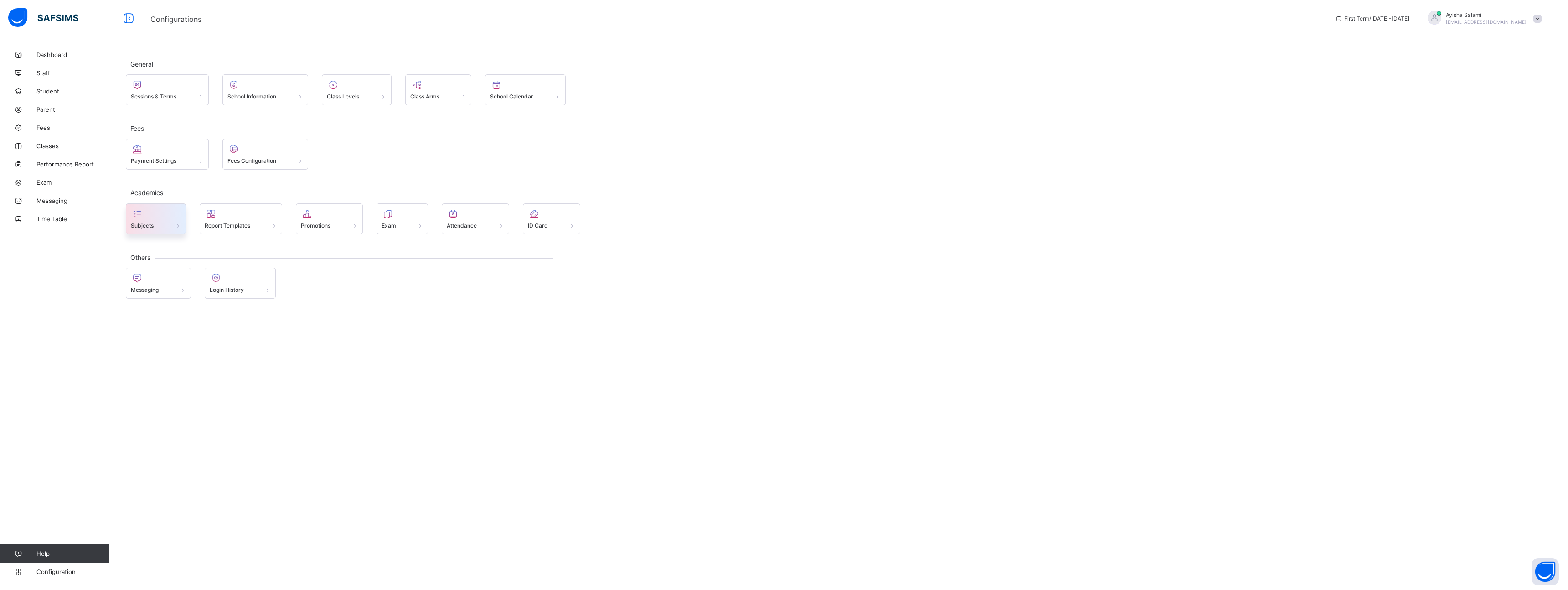
click at [165, 223] on div "Subjects" at bounding box center [156, 225] width 50 height 8
click at [250, 222] on div "Report Templates" at bounding box center [241, 225] width 73 height 8
click at [154, 223] on div "Subjects" at bounding box center [156, 225] width 50 height 8
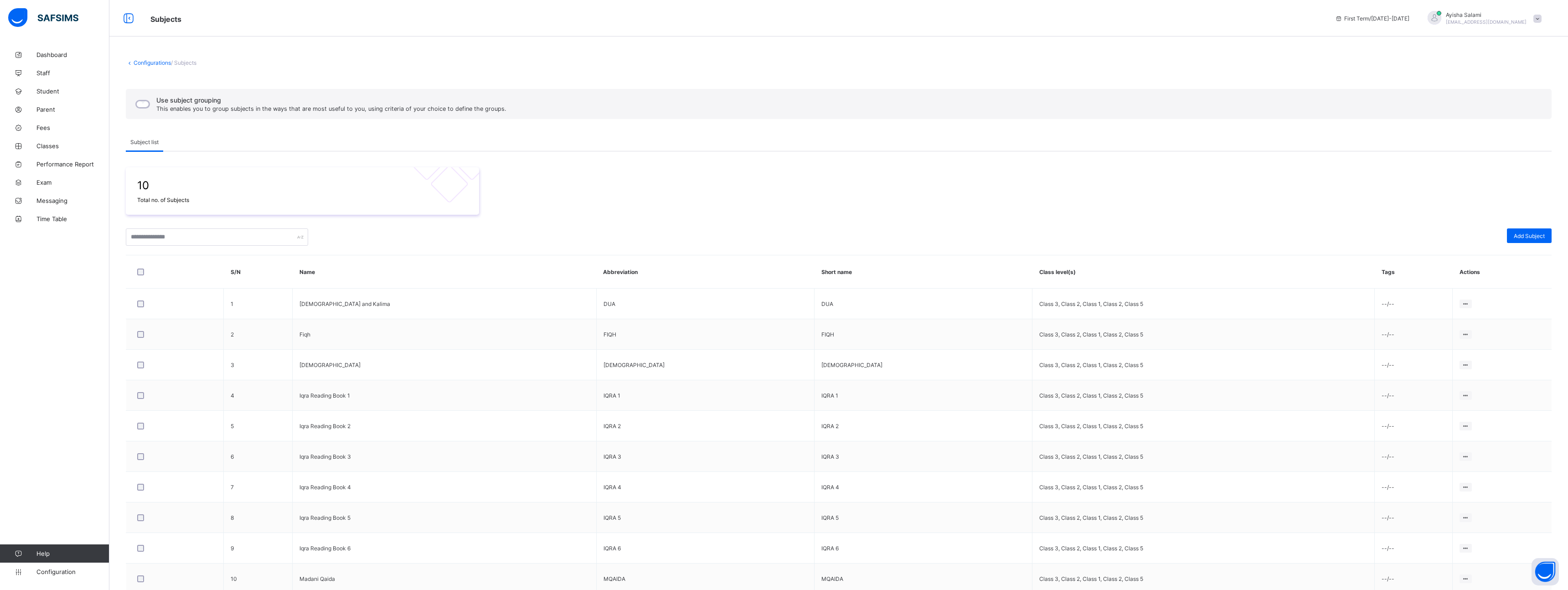
scroll to position [45, 0]
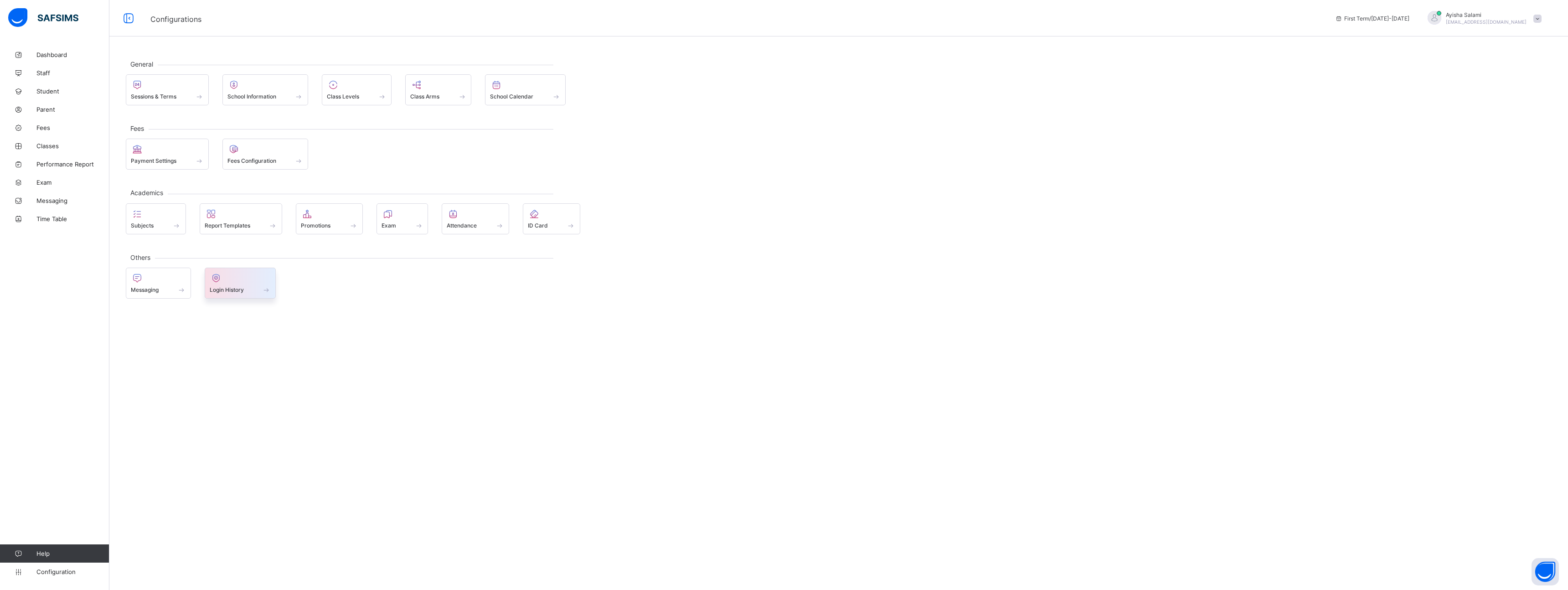
click at [220, 284] on span at bounding box center [240, 285] width 61 height 2
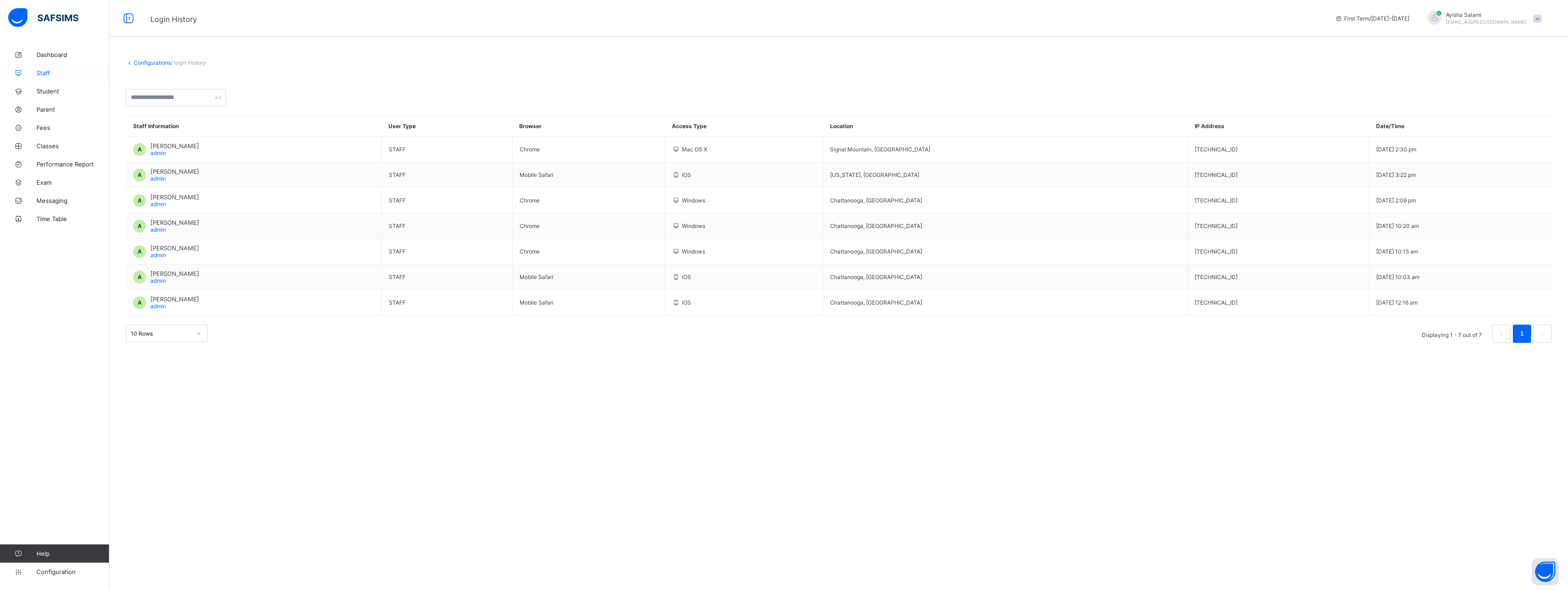
click at [57, 77] on link "Staff" at bounding box center [55, 73] width 110 height 18
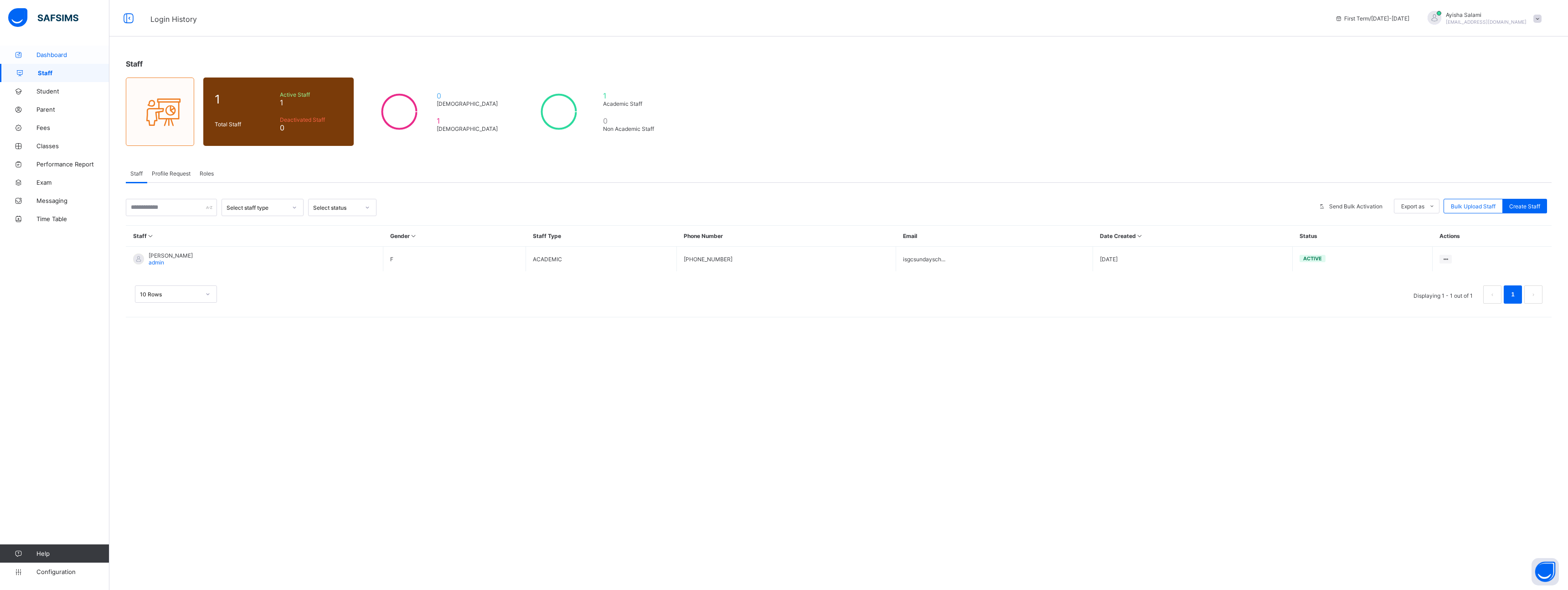
click at [48, 57] on span "Dashboard" at bounding box center [73, 55] width 73 height 7
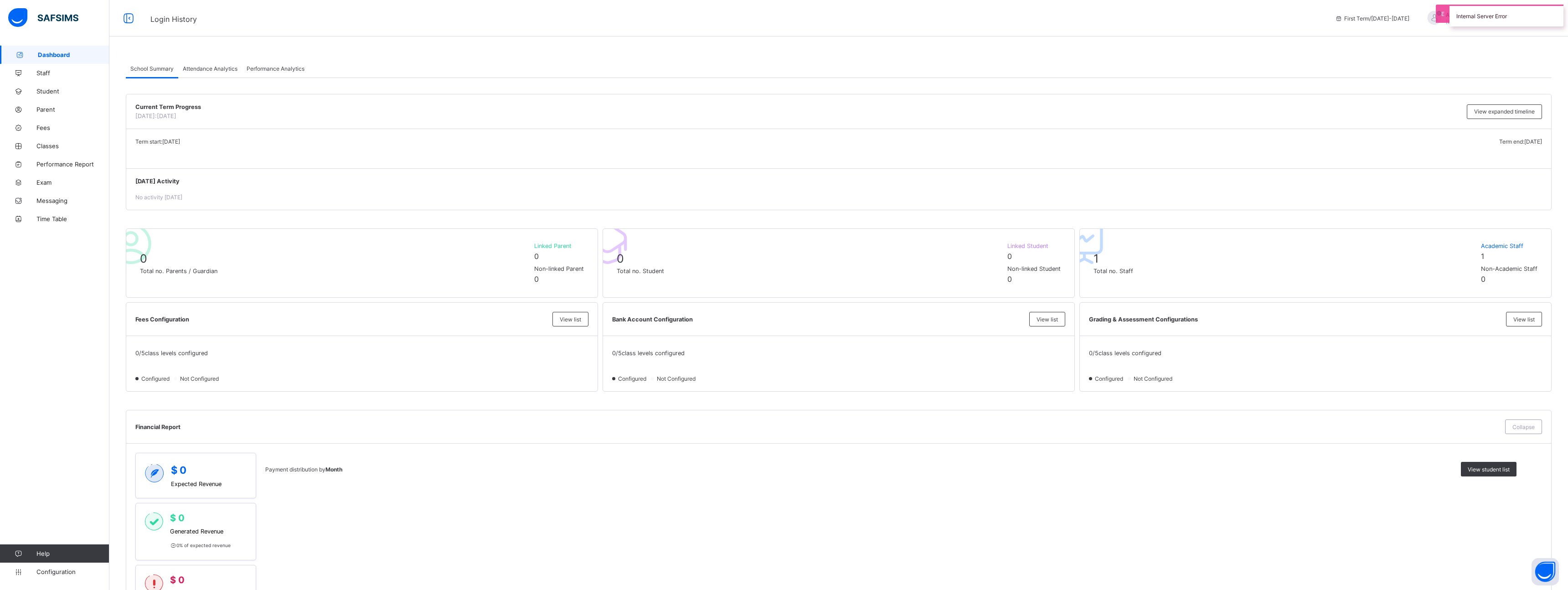
click at [1482, 13] on div "Internal Server Error" at bounding box center [1506, 15] width 114 height 22
click at [1483, 19] on span "[EMAIL_ADDRESS][DOMAIN_NAME]" at bounding box center [1486, 21] width 81 height 5
click at [1497, 71] on span "Profile" at bounding box center [1511, 72] width 60 height 10
click at [55, 194] on link "Messaging" at bounding box center [55, 201] width 110 height 18
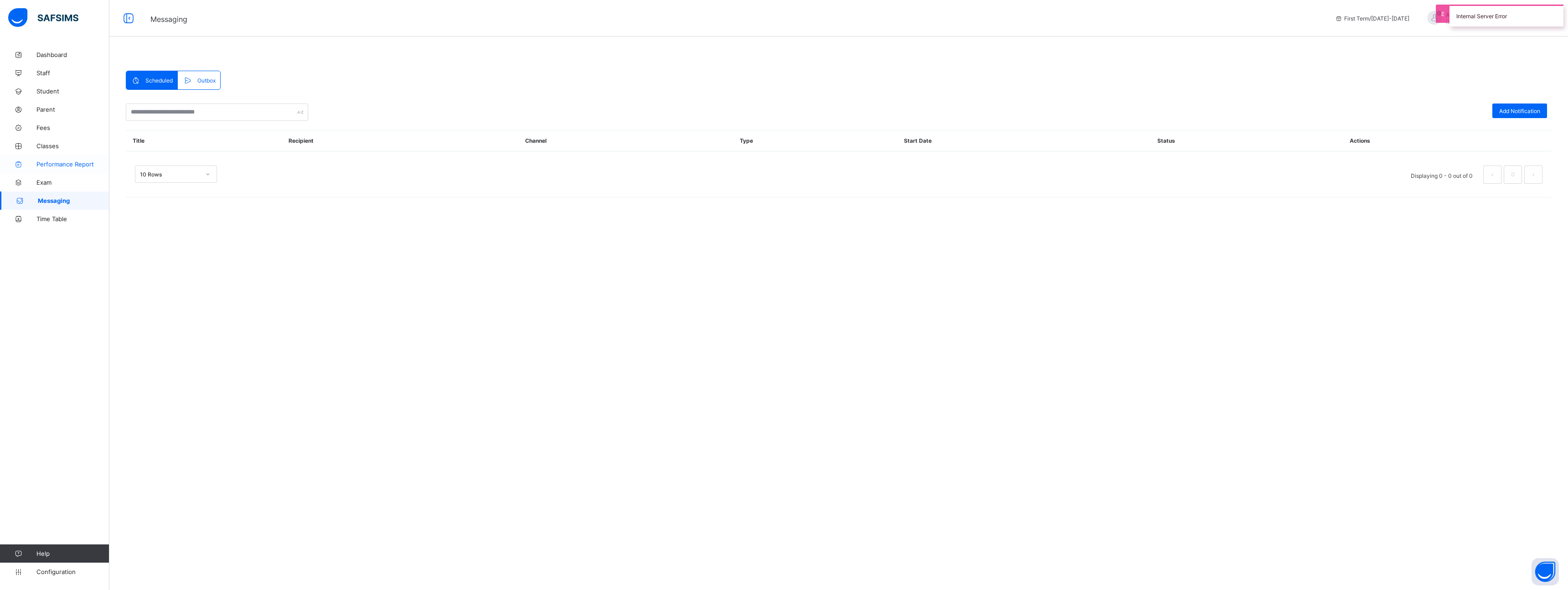
click at [55, 156] on link "Performance Report" at bounding box center [55, 164] width 110 height 18
select select "****"
select select "*"
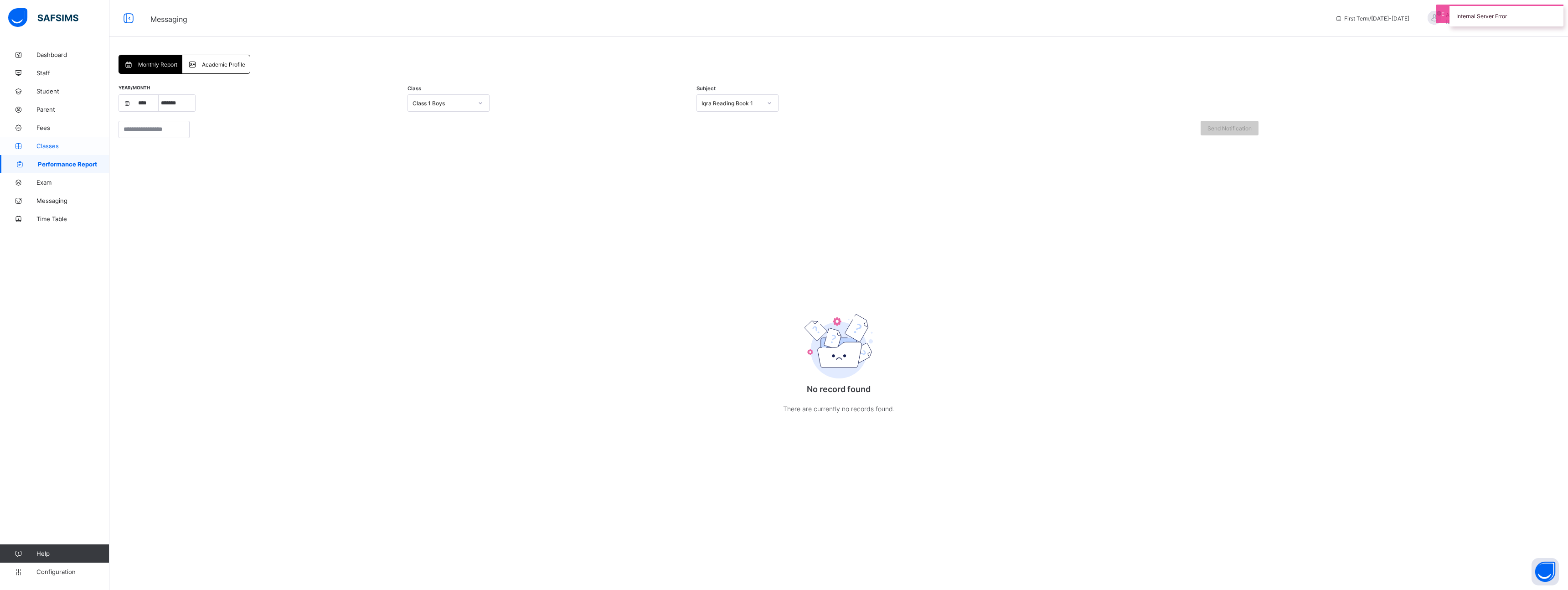
click at [52, 146] on span "Classes" at bounding box center [73, 146] width 73 height 7
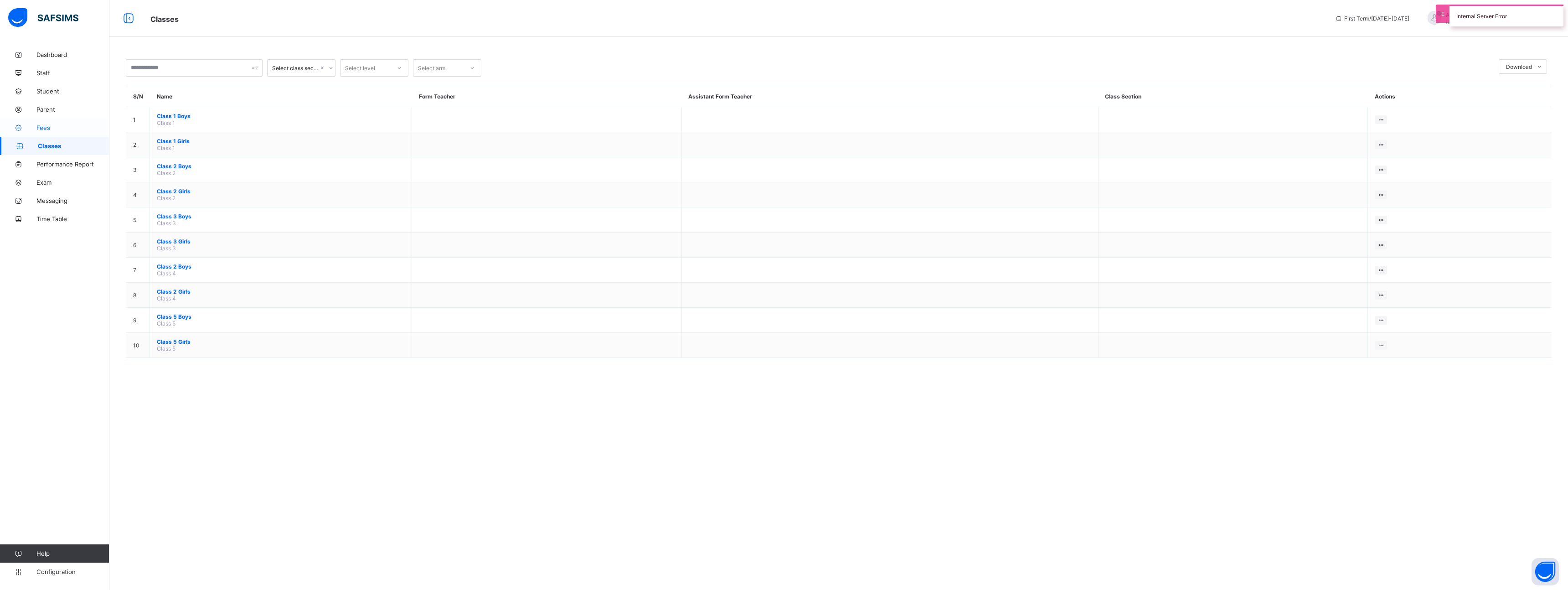
click at [48, 132] on link "Fees" at bounding box center [55, 128] width 110 height 18
select select "****"
select select "*"
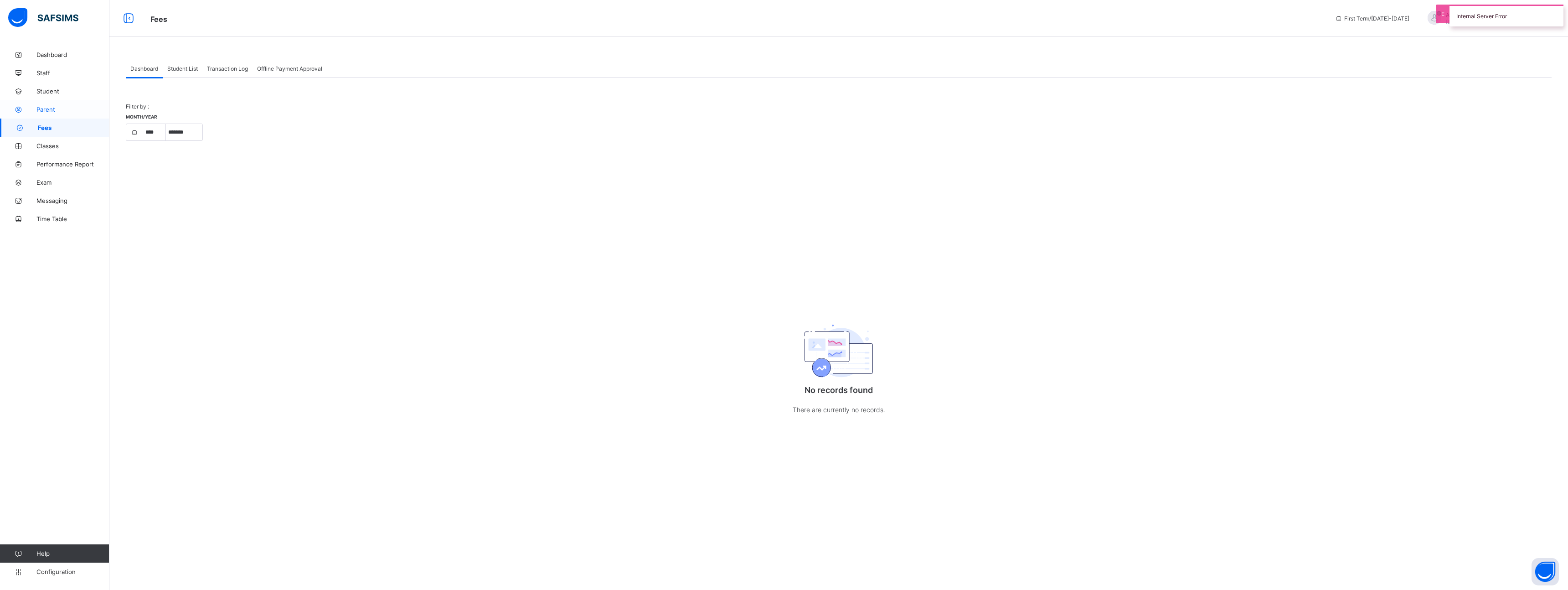
click at [47, 110] on span "Parent" at bounding box center [73, 110] width 73 height 7
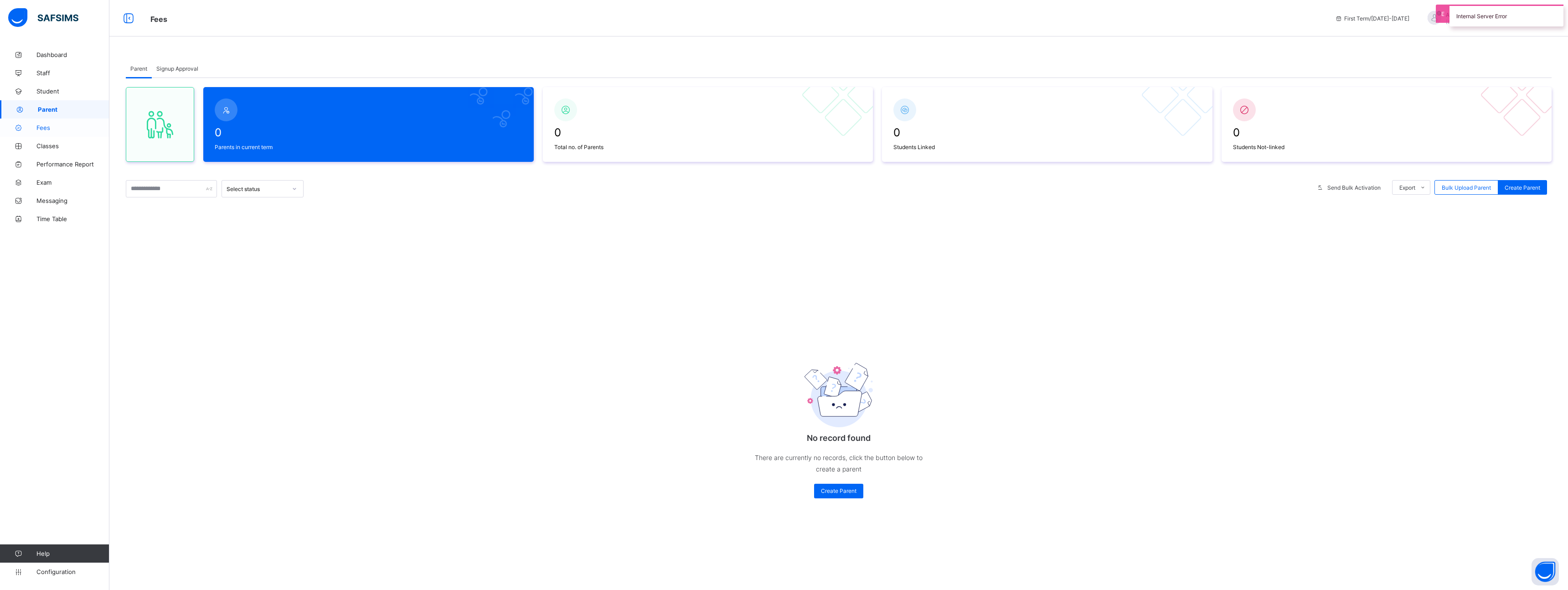
click at [45, 133] on link "Fees" at bounding box center [55, 128] width 110 height 18
select select "****"
select select "*"
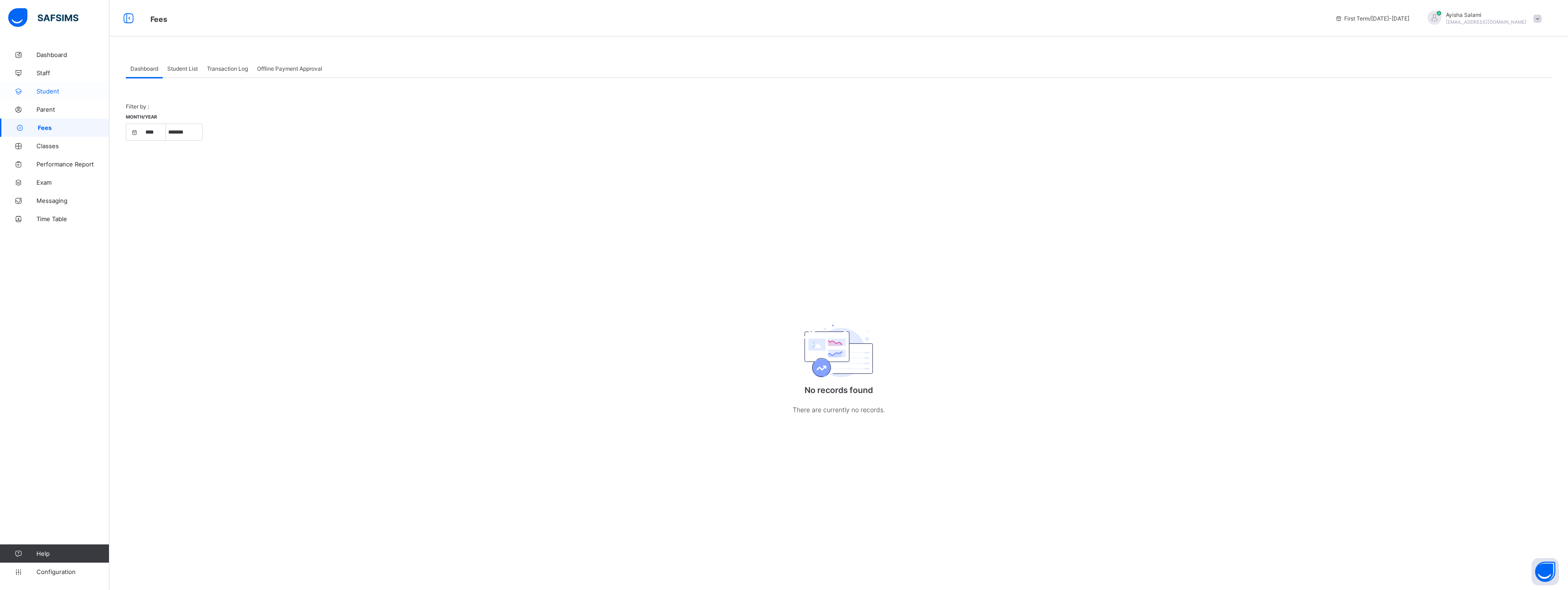
click at [52, 97] on link "Student" at bounding box center [55, 91] width 110 height 18
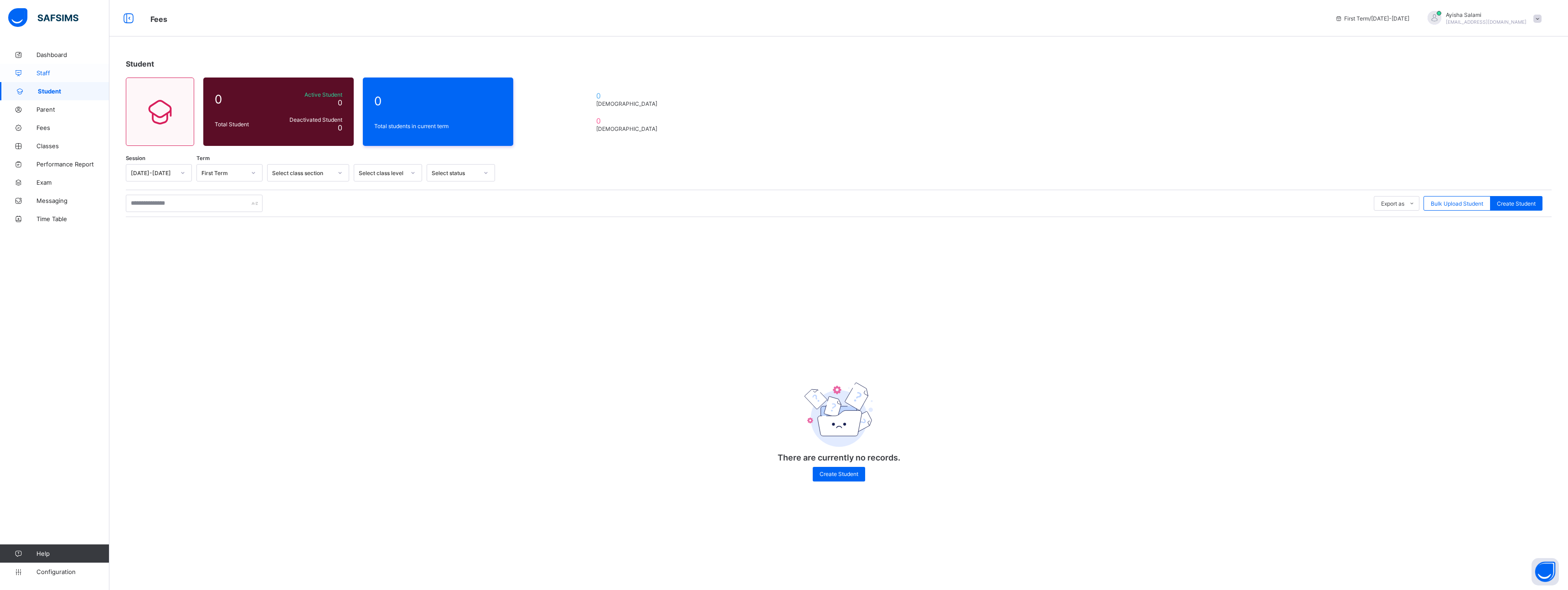
click at [36, 79] on link "Staff" at bounding box center [55, 73] width 110 height 18
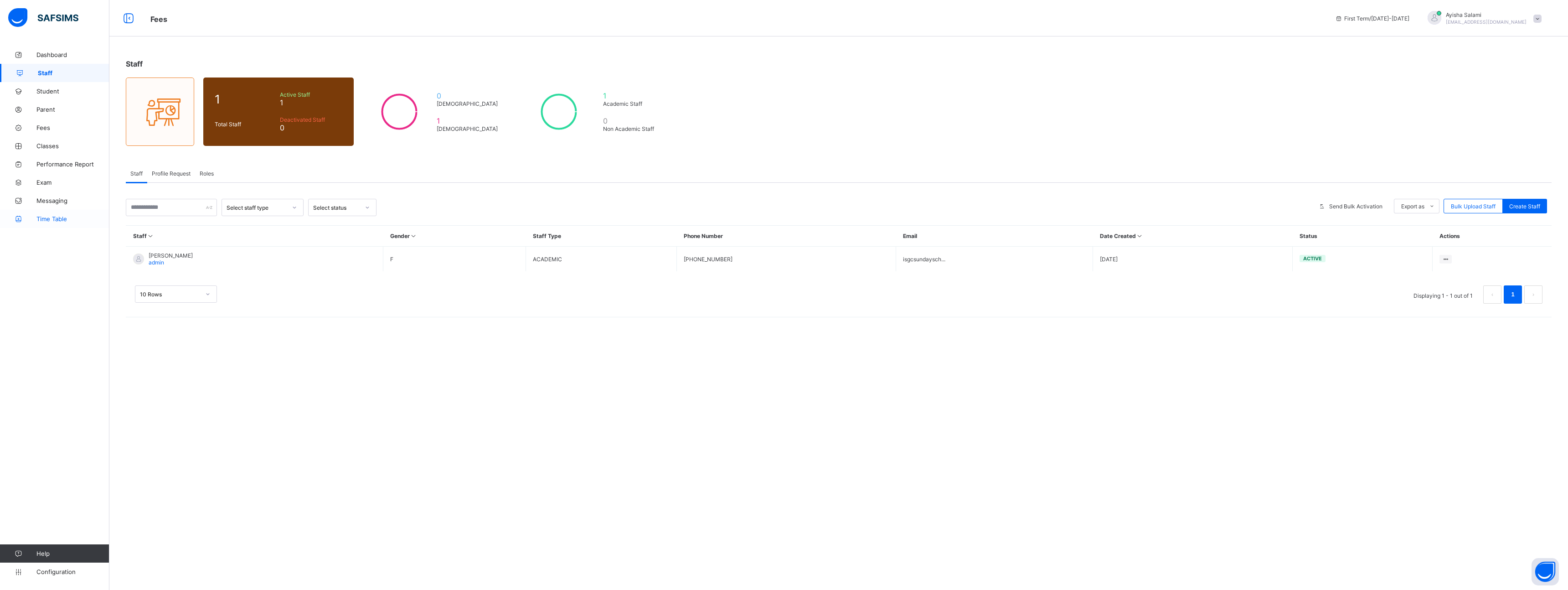
click at [46, 211] on link "Time Table" at bounding box center [55, 219] width 110 height 18
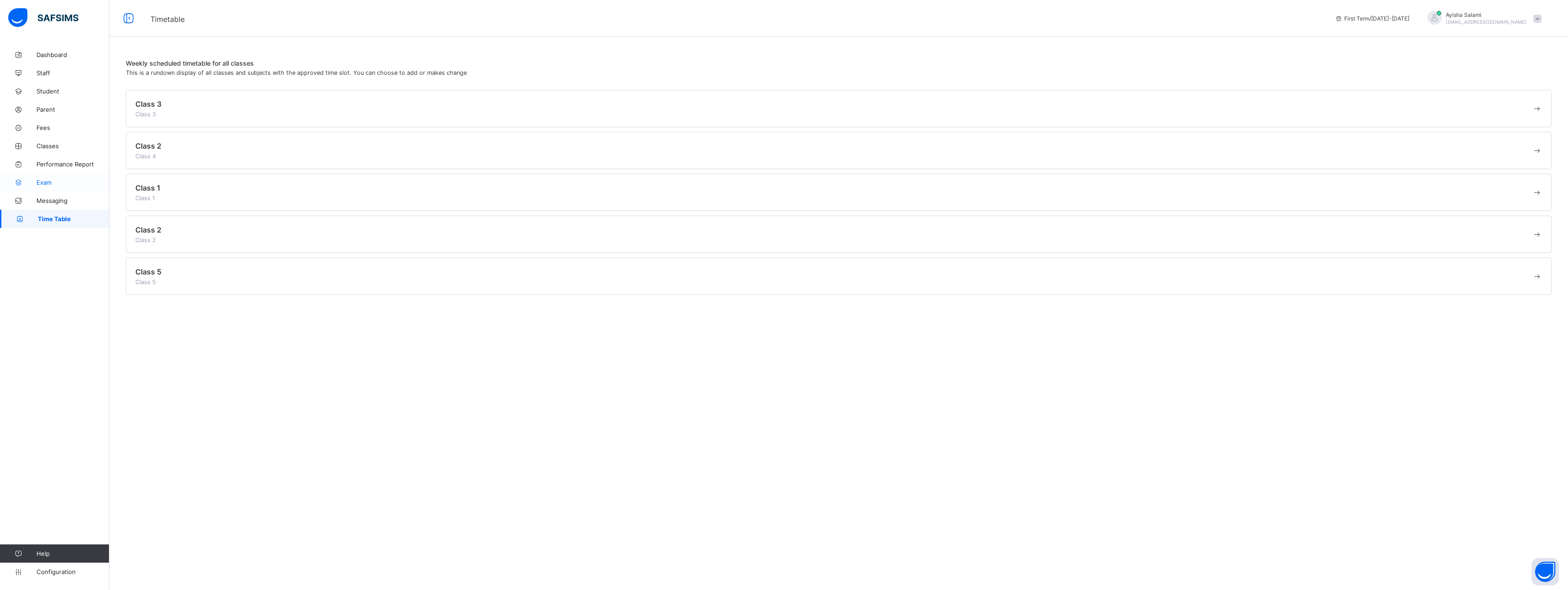
click at [57, 190] on link "Exam" at bounding box center [55, 183] width 110 height 18
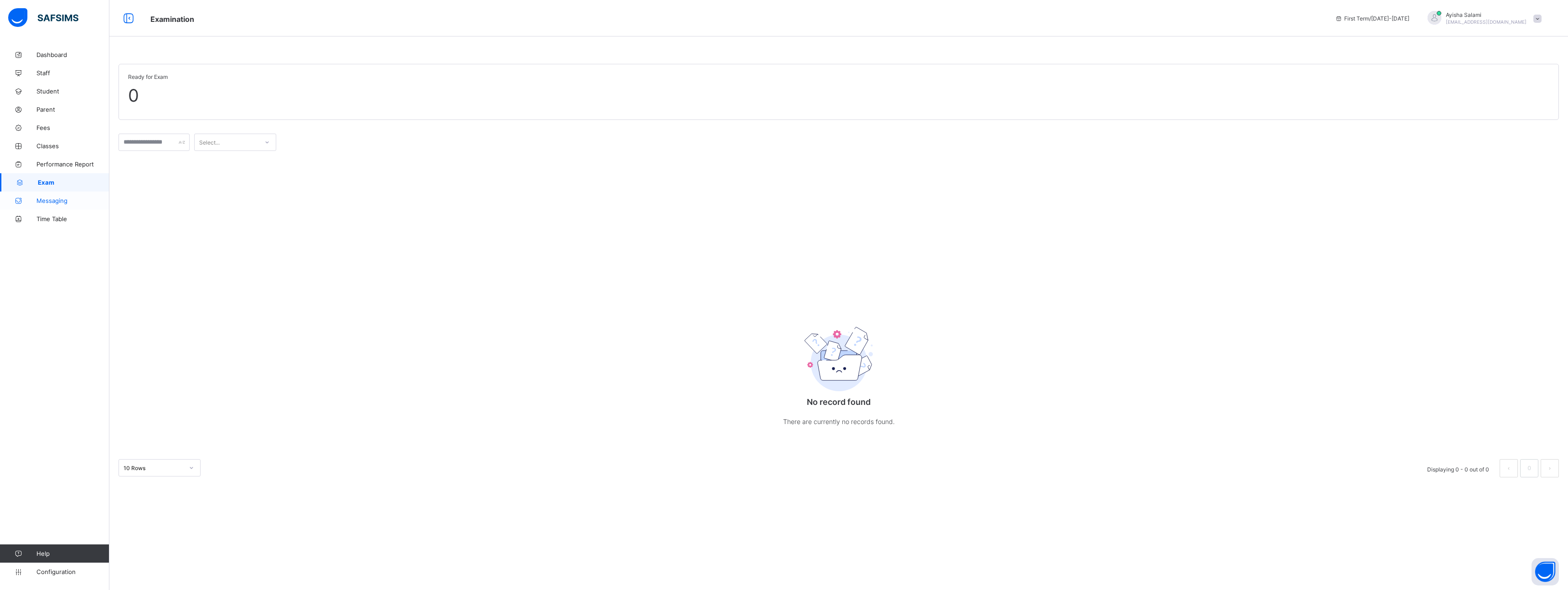
click at [57, 203] on span "Messaging" at bounding box center [73, 200] width 73 height 7
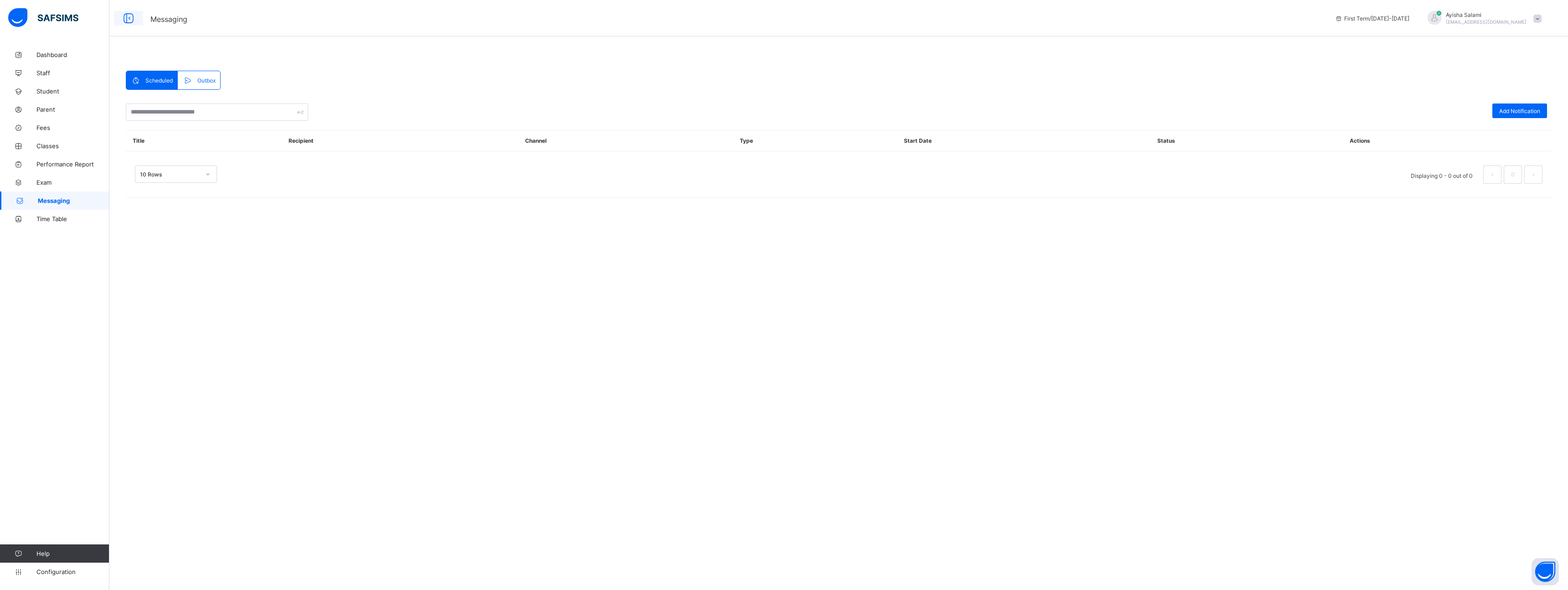
click at [127, 17] on icon at bounding box center [128, 18] width 15 height 13
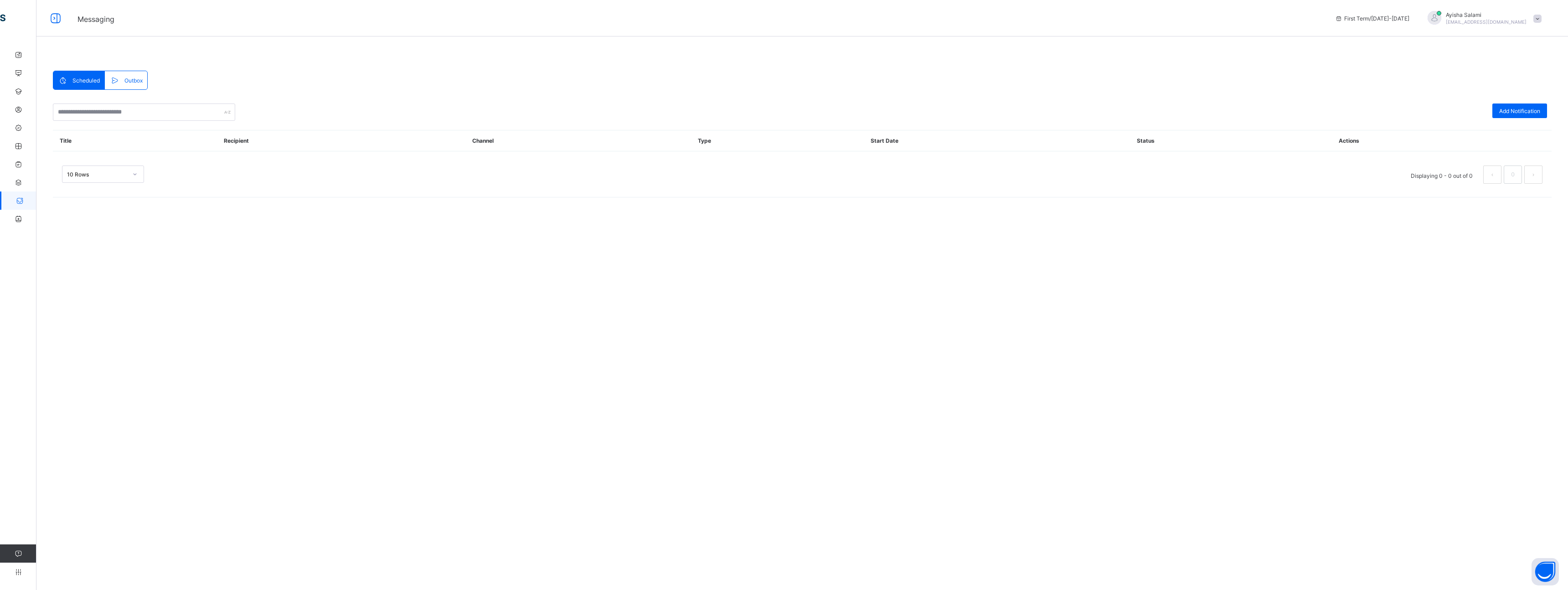
click at [81, 19] on span "Messaging" at bounding box center [96, 19] width 37 height 9
click at [54, 23] on icon at bounding box center [55, 18] width 15 height 13
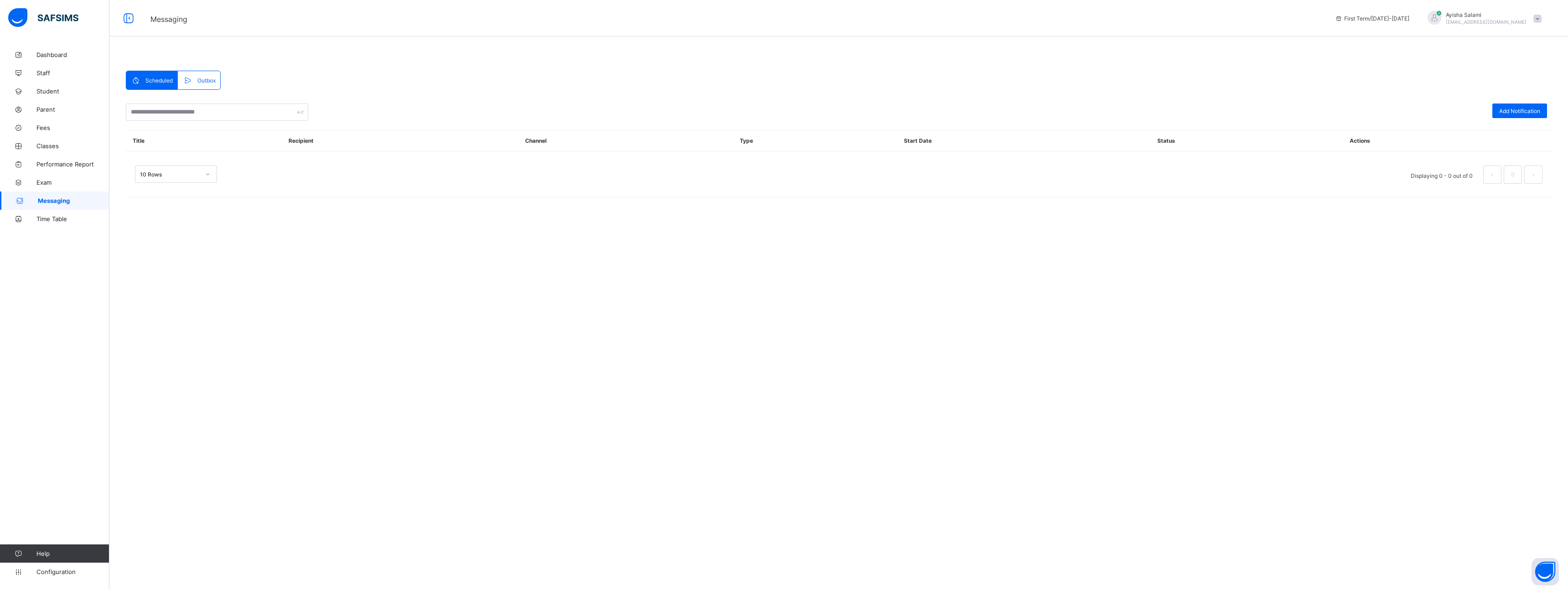
click at [177, 121] on div "Add Notification Title Recipient Channel Type Start Date Status Actions 10 Rows…" at bounding box center [839, 148] width 1426 height 90
click at [12, 571] on icon at bounding box center [18, 572] width 37 height 7
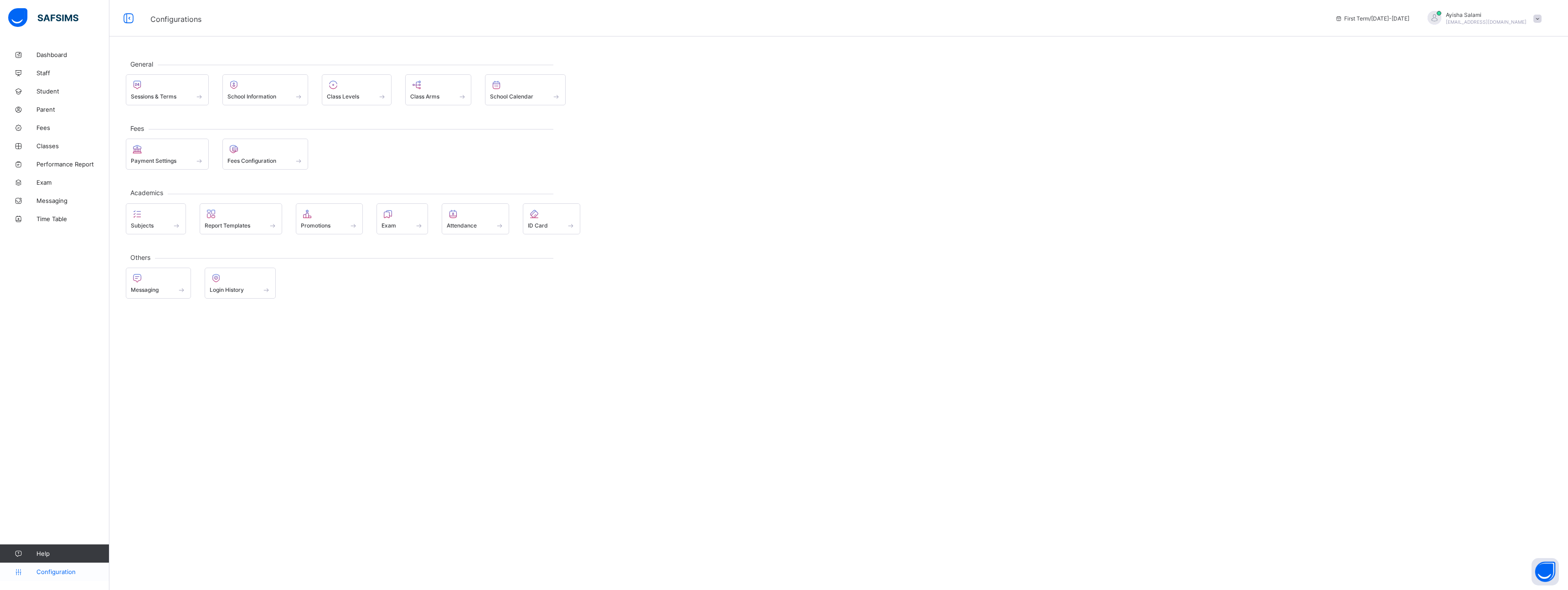
click at [14, 571] on icon at bounding box center [18, 572] width 37 height 7
click at [19, 555] on icon at bounding box center [18, 553] width 37 height 7
click at [49, 550] on span "Help" at bounding box center [72, 553] width 72 height 7
click at [51, 77] on link "Staff" at bounding box center [55, 73] width 110 height 18
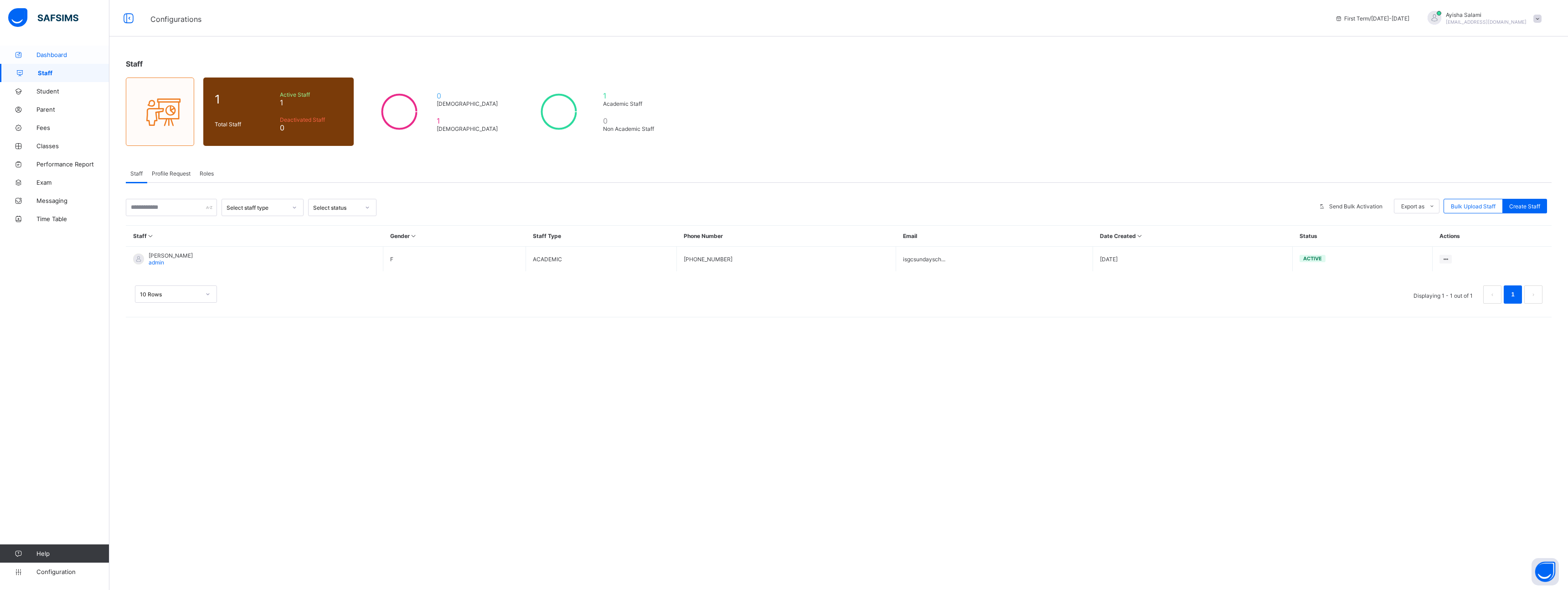
click at [54, 54] on span "Dashboard" at bounding box center [73, 55] width 73 height 7
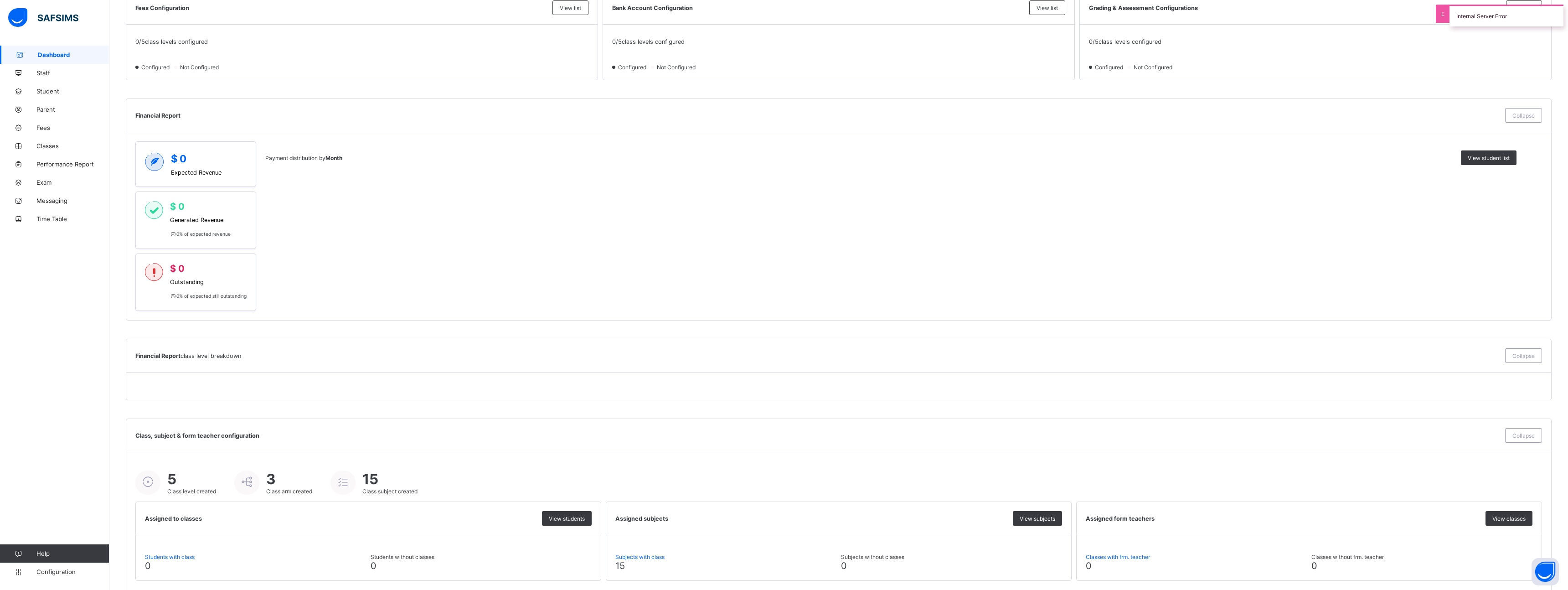
scroll to position [332, 0]
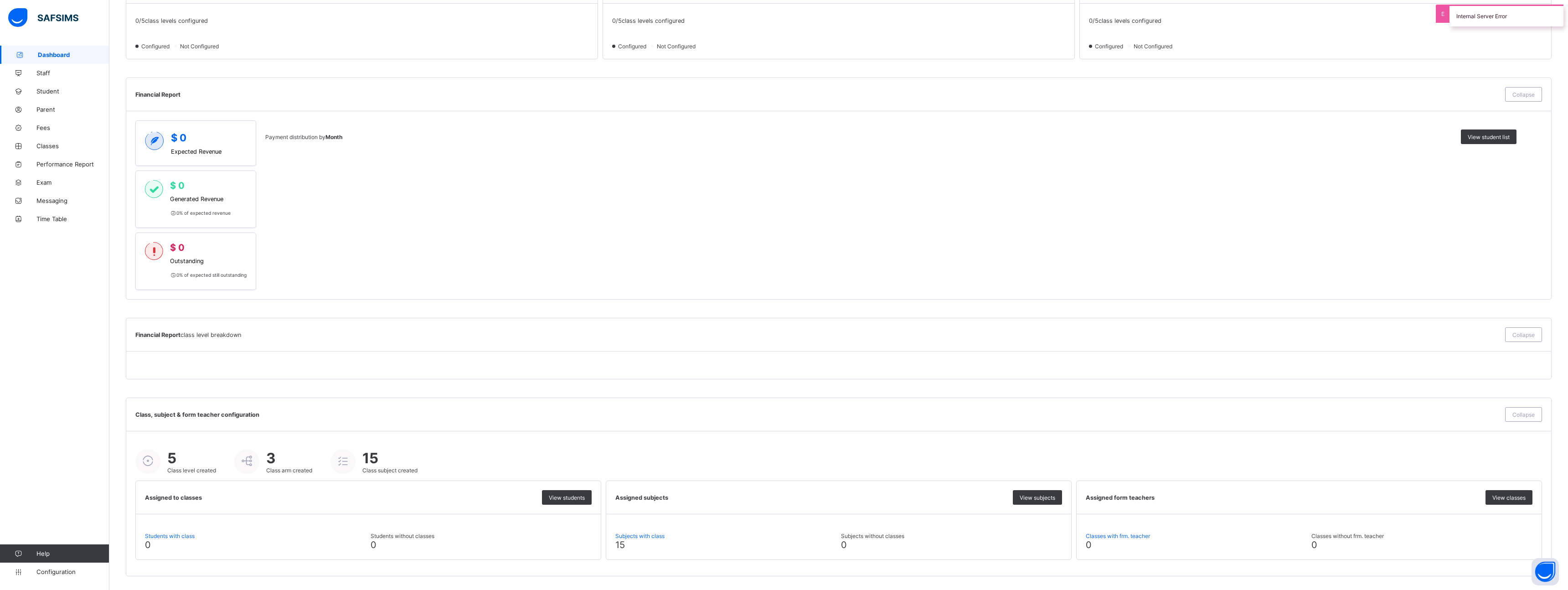
click at [352, 462] on div at bounding box center [343, 462] width 25 height 24
click at [44, 566] on link "Configuration" at bounding box center [54, 572] width 109 height 18
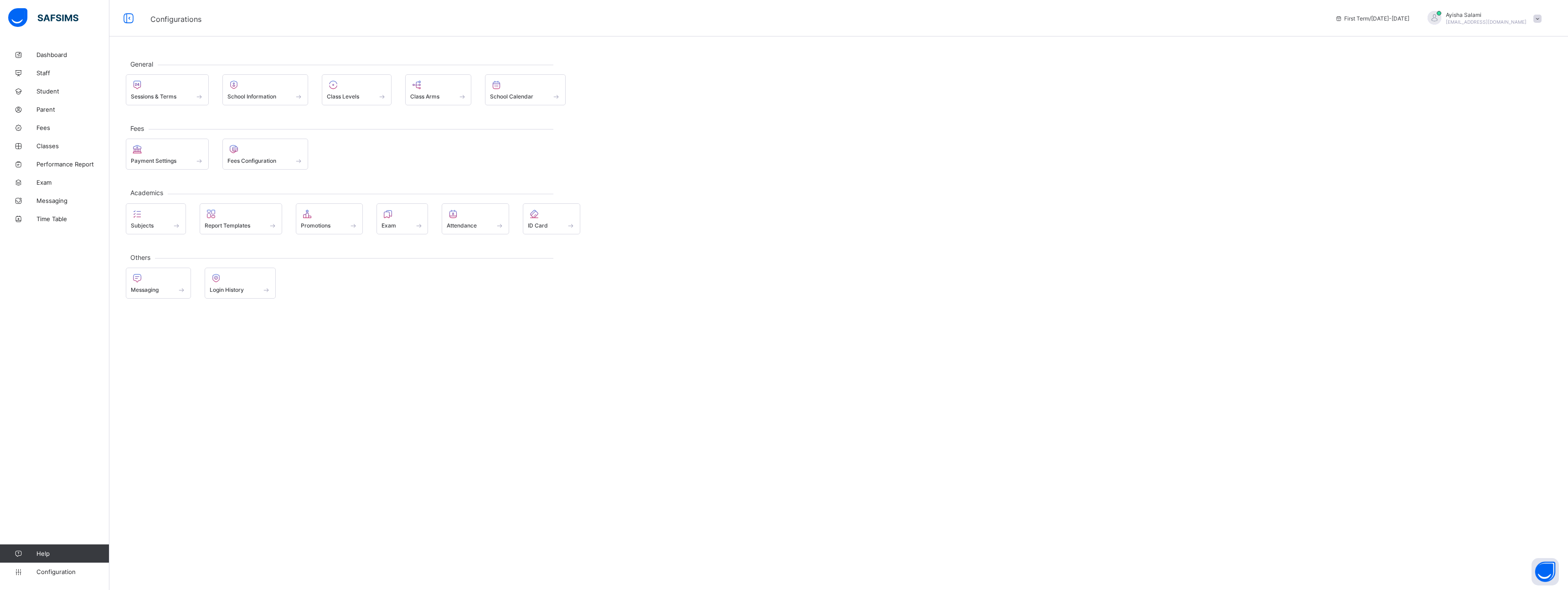
click at [32, 553] on icon at bounding box center [18, 553] width 37 height 7
click at [15, 553] on icon at bounding box center [18, 553] width 37 height 7
click at [51, 552] on span "Help" at bounding box center [72, 553] width 72 height 7
click at [1407, 19] on span "First Term / 2025-2026" at bounding box center [1372, 18] width 74 height 7
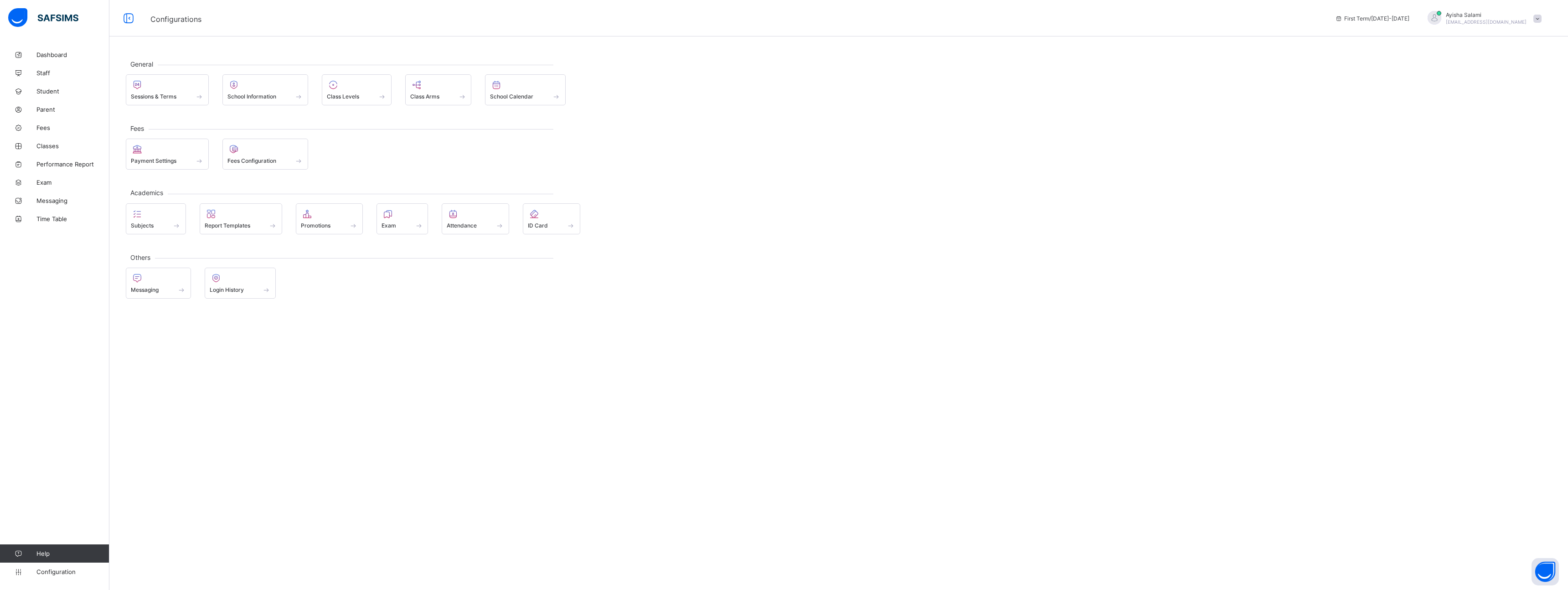
click at [1547, 18] on div "First Term / 2025-2026 Ayisha Salami isgcsundayschooltn@gmail.com" at bounding box center [1449, 18] width 237 height 37
click at [1530, 18] on div "Ayisha Salami isgcsundayschooltn@gmail.com" at bounding box center [1482, 18] width 128 height 15
click at [1494, 71] on span "Profile" at bounding box center [1511, 72] width 60 height 10
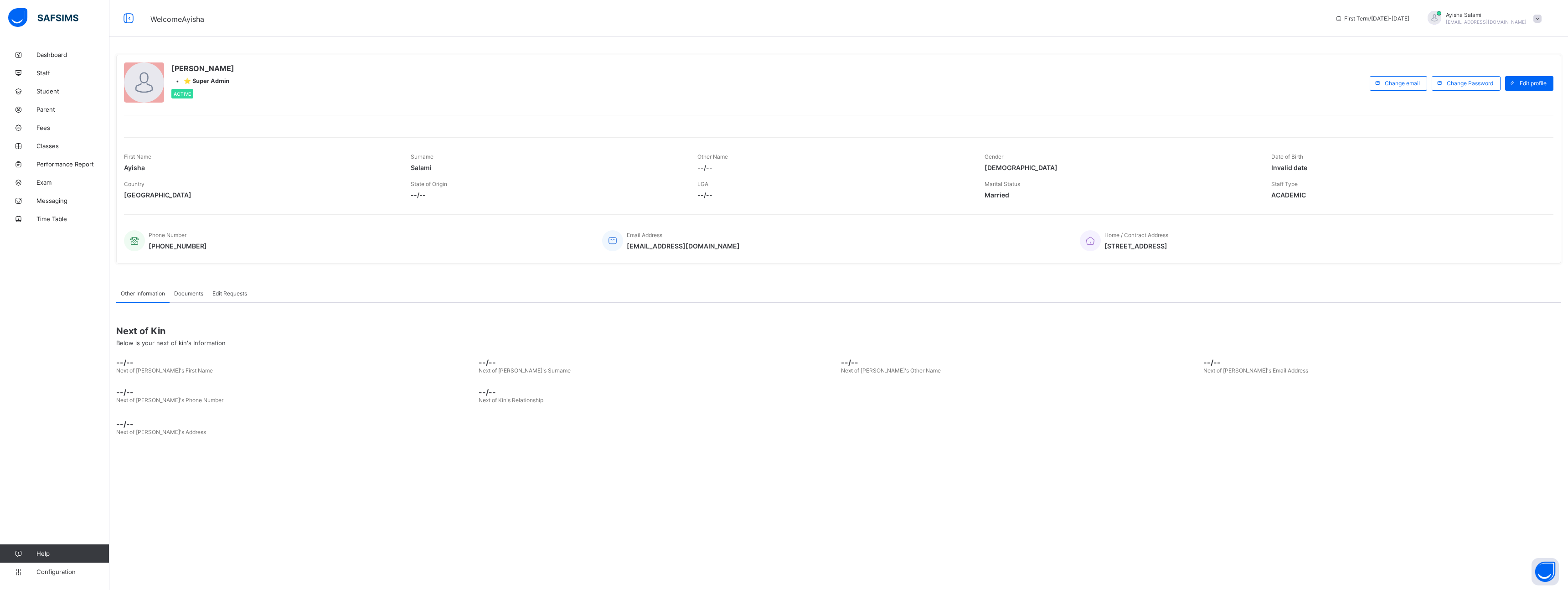
click at [195, 290] on span "Documents" at bounding box center [189, 293] width 29 height 7
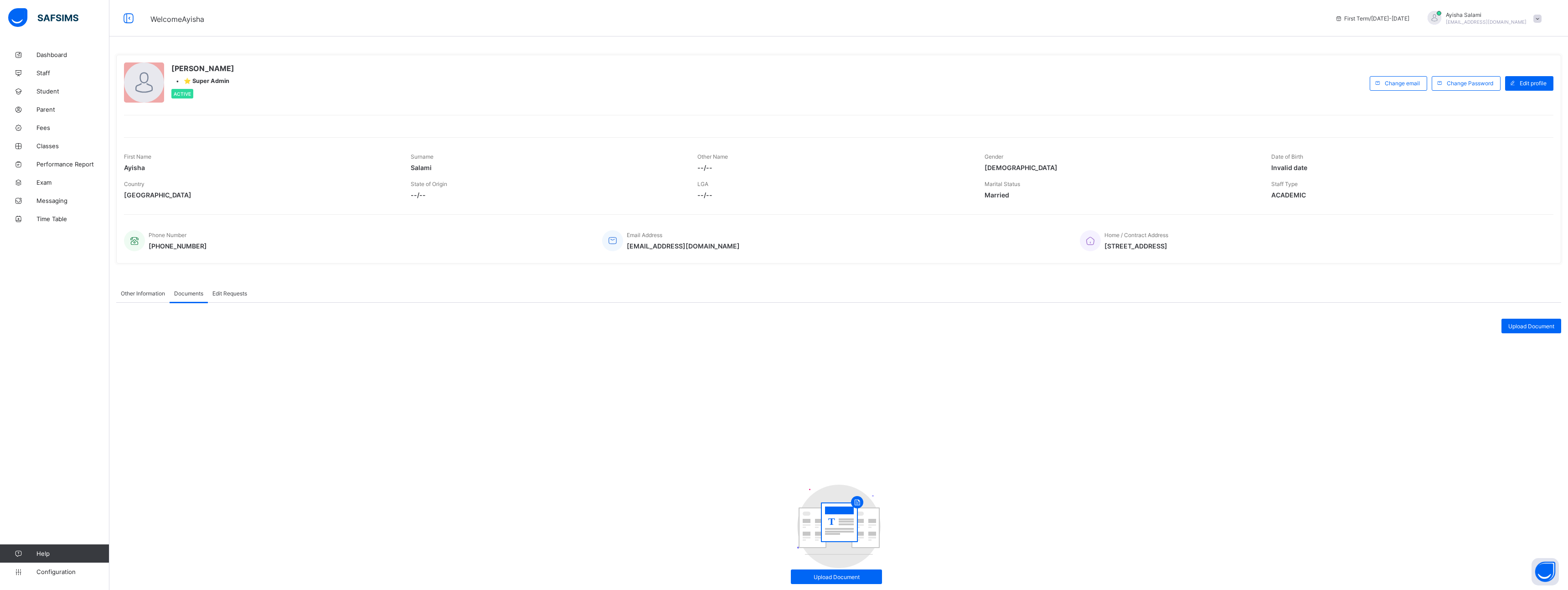
click at [243, 290] on span "Edit Requests" at bounding box center [229, 293] width 35 height 7
click at [1306, 180] on div "Staff Type ACADEMIC" at bounding box center [1408, 189] width 273 height 27
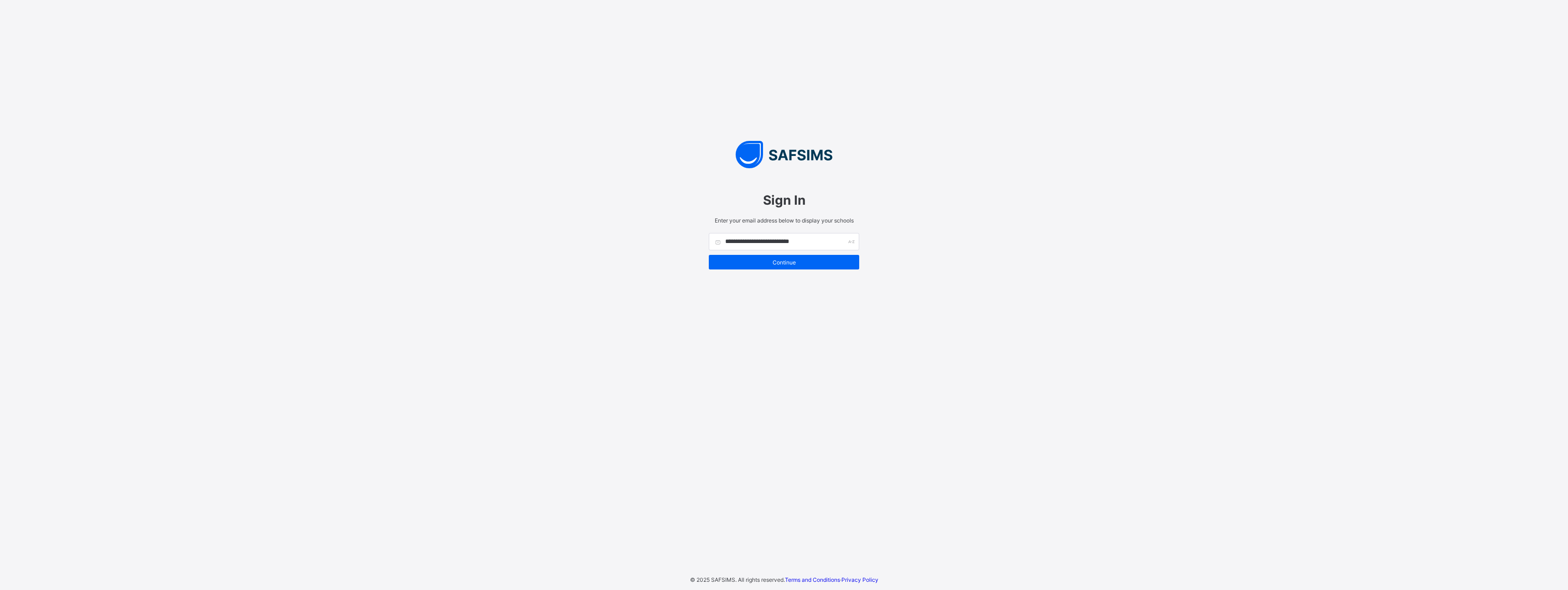
type input "**********"
click at [800, 261] on span "Continue" at bounding box center [784, 262] width 137 height 7
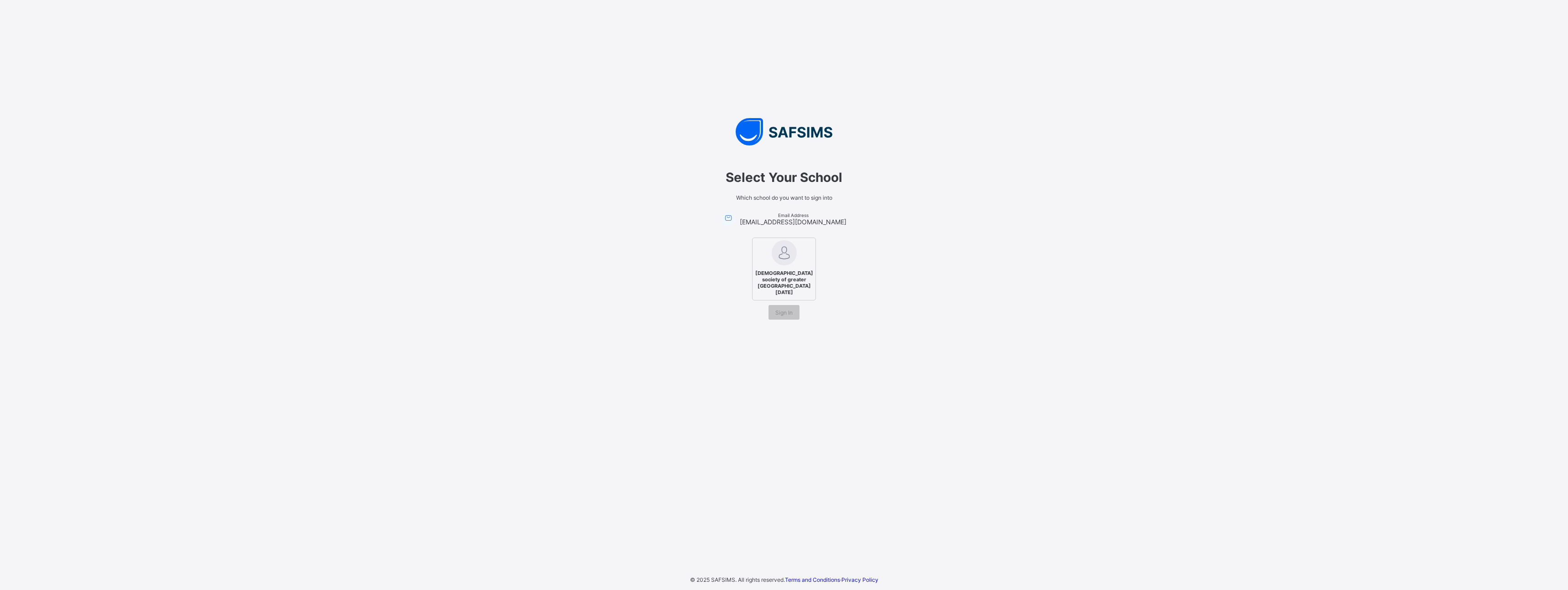
click at [787, 269] on span "Islamic society of greater Chattanooga Sunday School" at bounding box center [784, 283] width 63 height 30
click at [786, 307] on div "Sign In" at bounding box center [784, 312] width 31 height 15
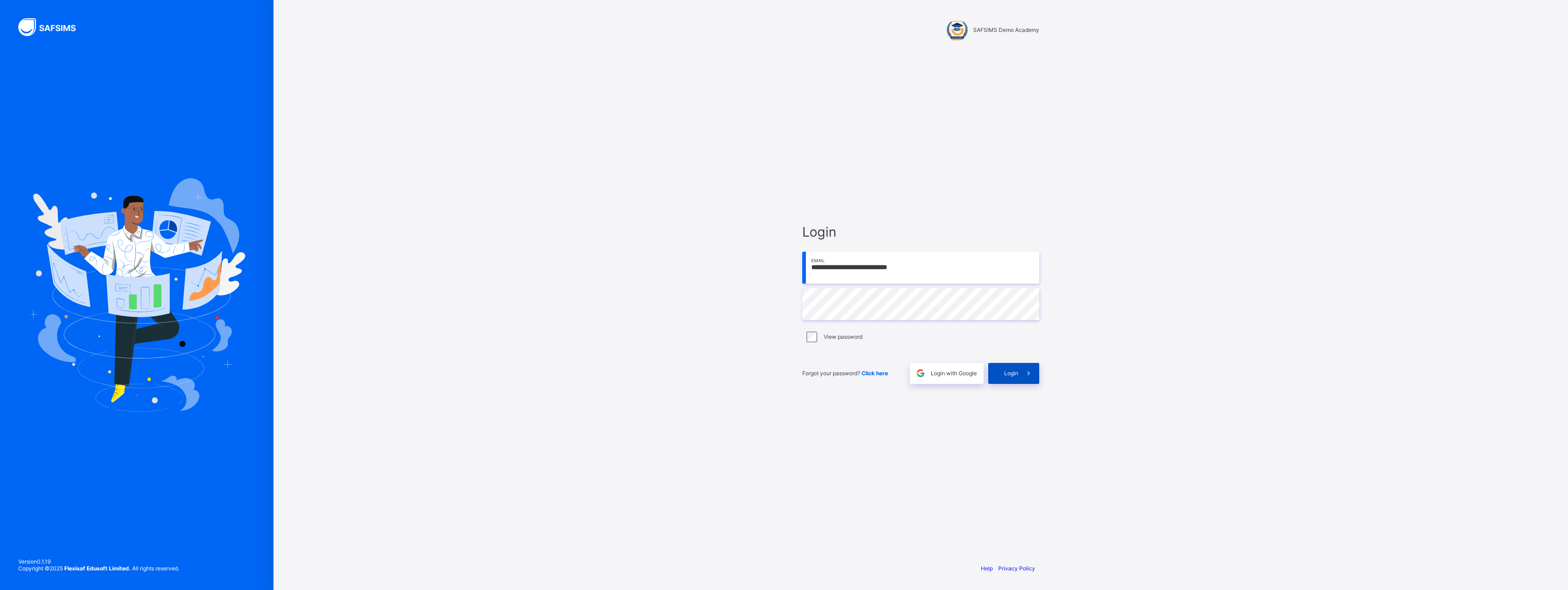
click at [1019, 366] on span at bounding box center [1029, 373] width 21 height 21
click at [845, 310] on input "**" at bounding box center [920, 304] width 237 height 32
type input "*"
type input "*********"
click at [1026, 379] on span at bounding box center [1029, 373] width 21 height 21
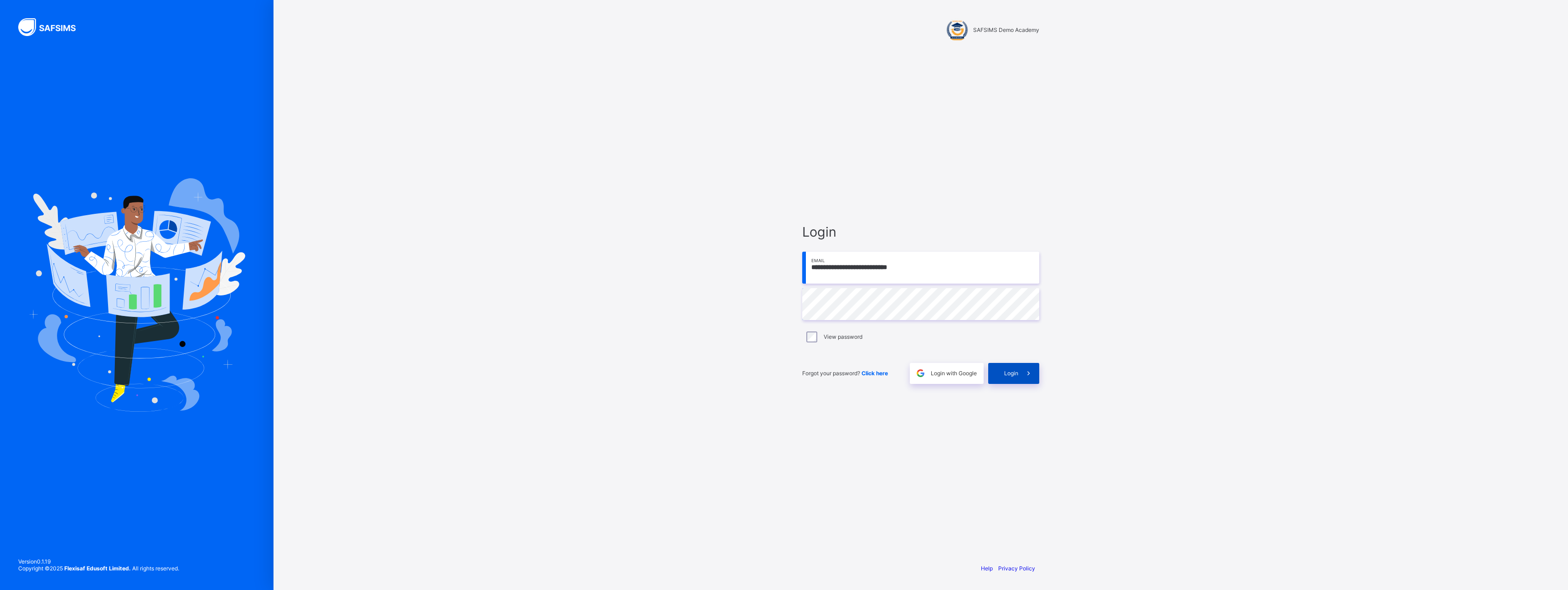
click at [1010, 379] on div "Login" at bounding box center [1013, 373] width 51 height 21
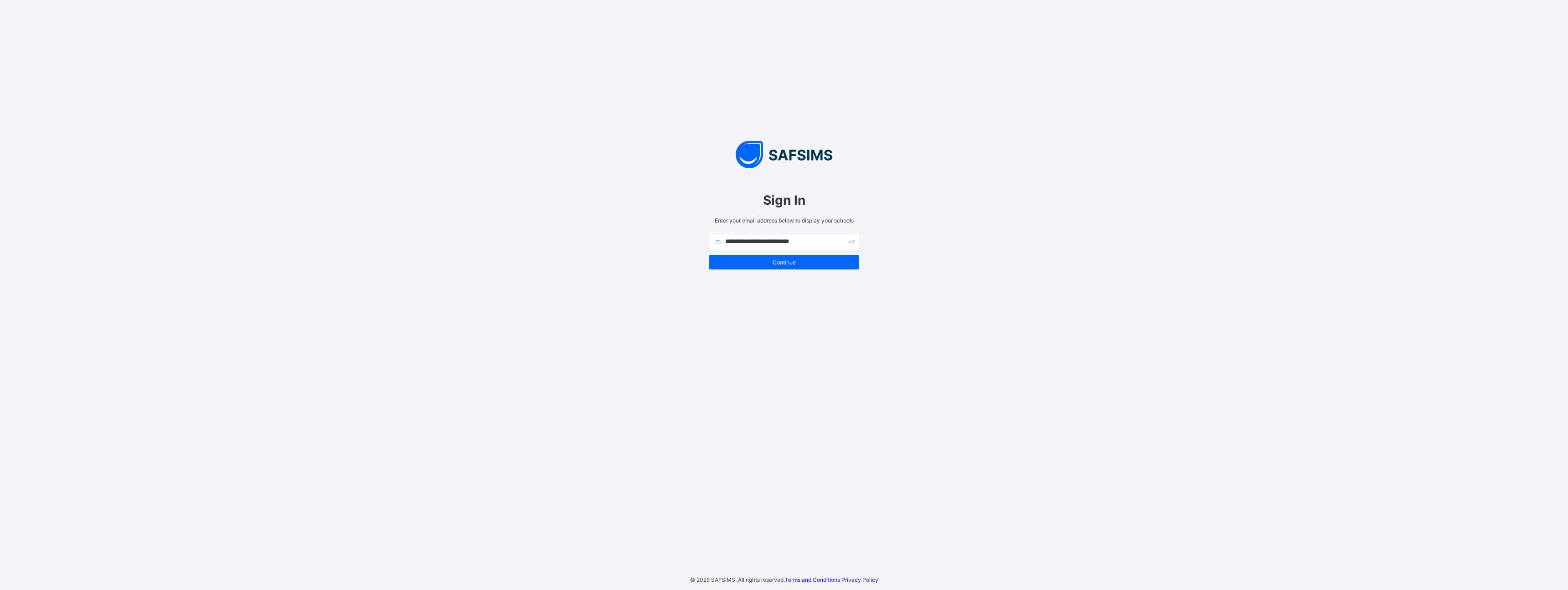
type input "**********"
